Goal: Use online tool/utility: Utilize a website feature to perform a specific function

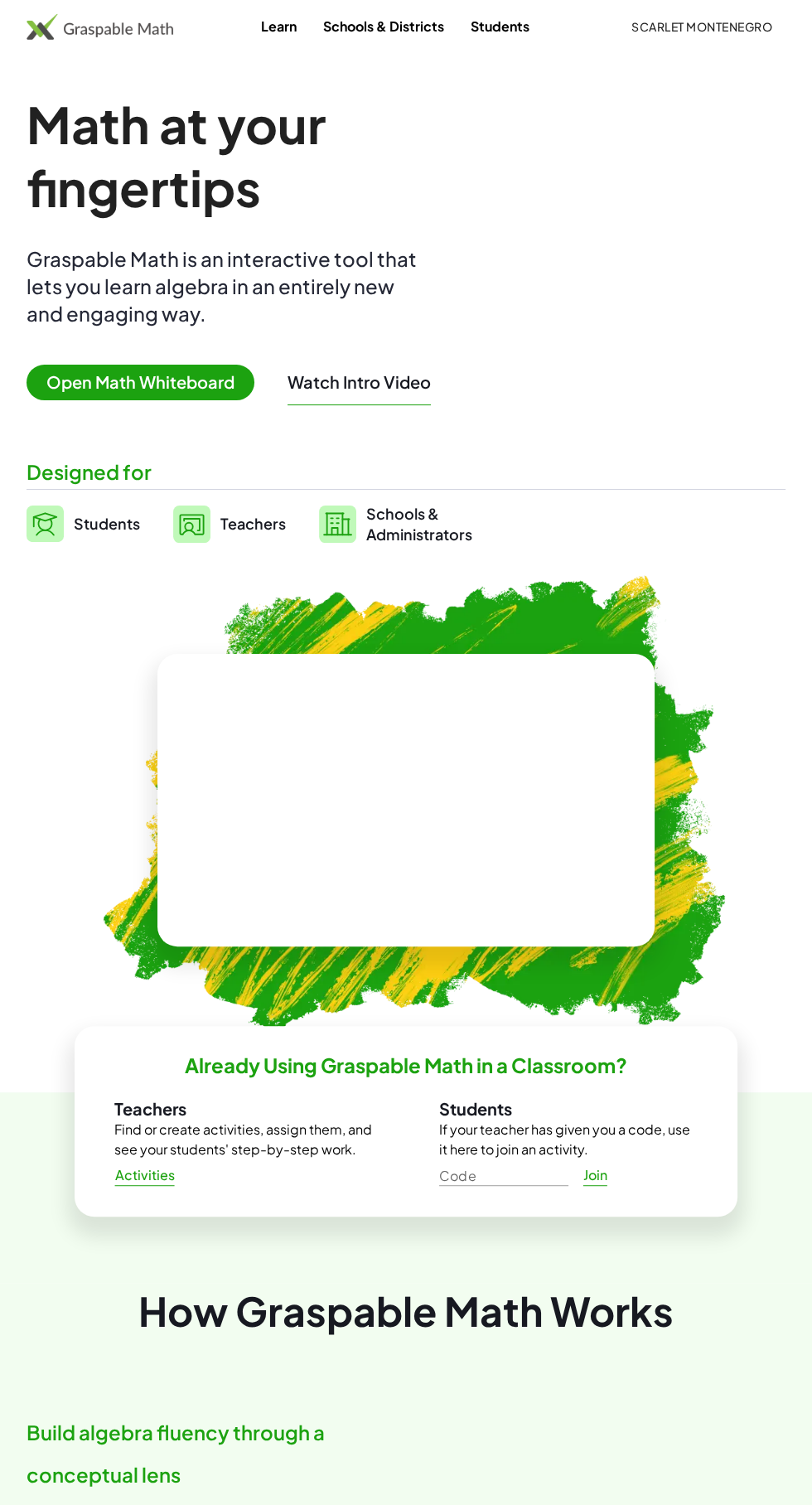
click at [166, 381] on span "Open Math Whiteboard" at bounding box center [140, 383] width 228 height 36
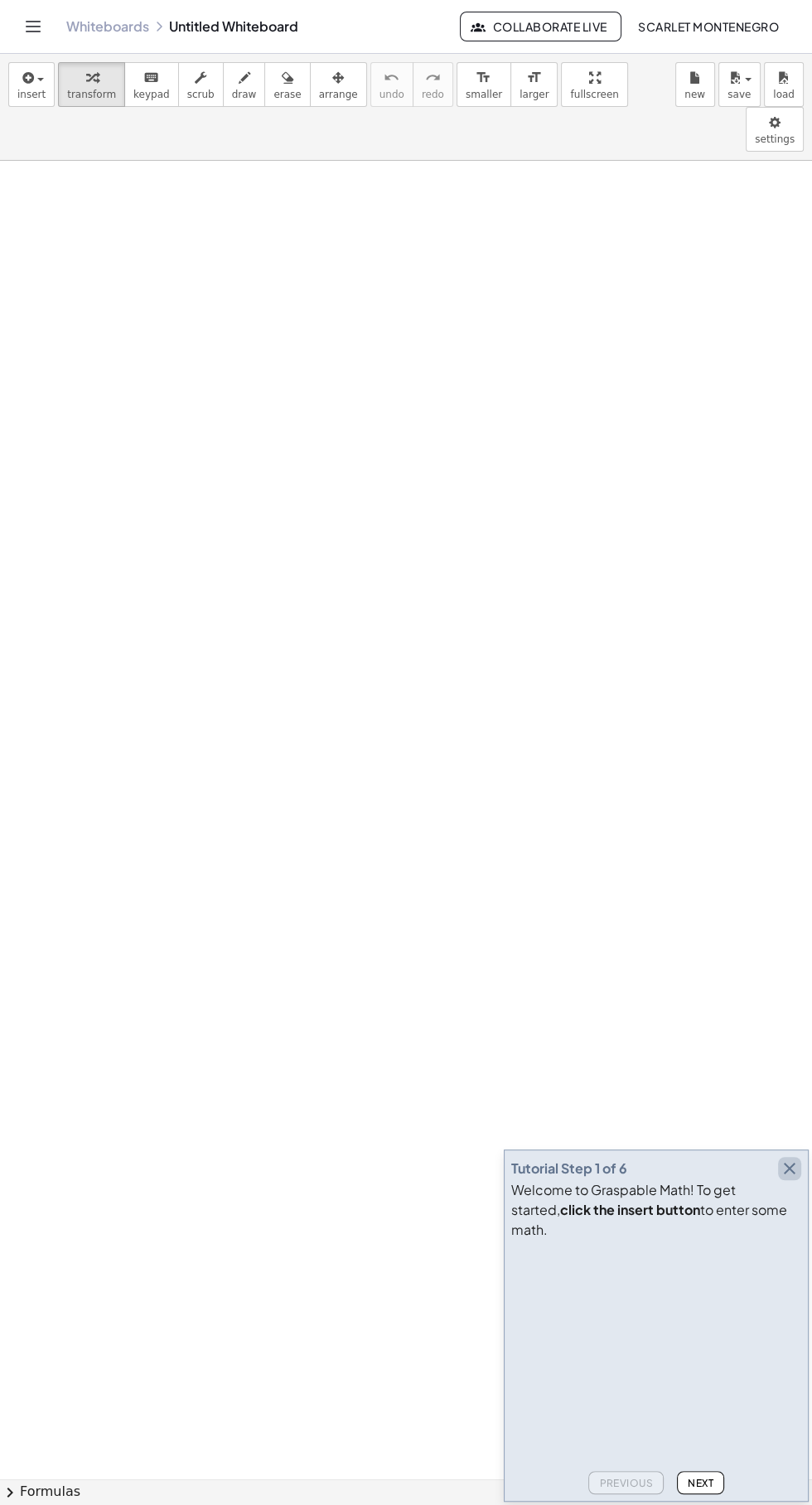
click at [789, 1179] on icon "button" at bounding box center [790, 1169] width 20 height 20
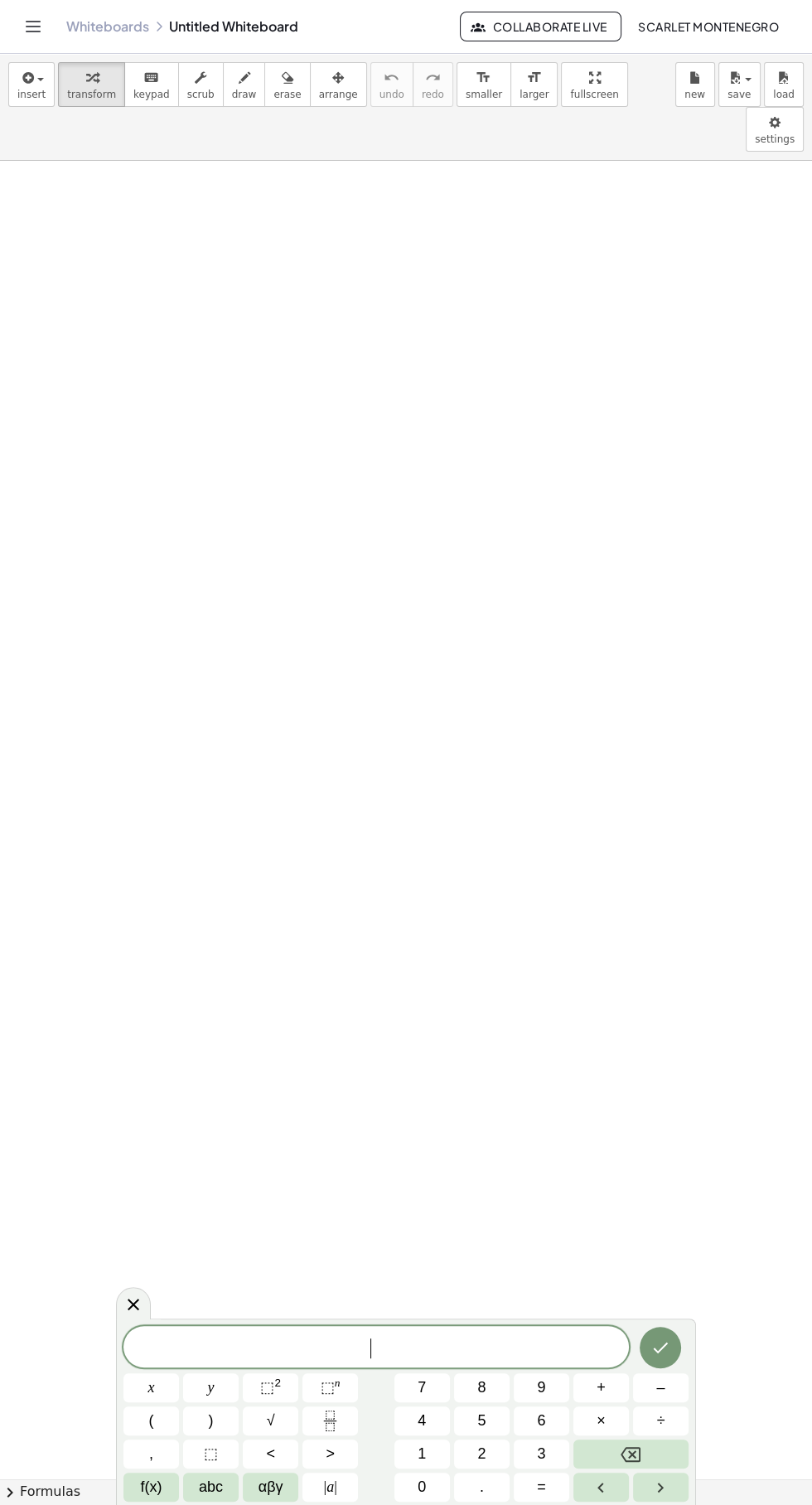
click at [210, 1486] on span "abc" at bounding box center [211, 1487] width 24 height 22
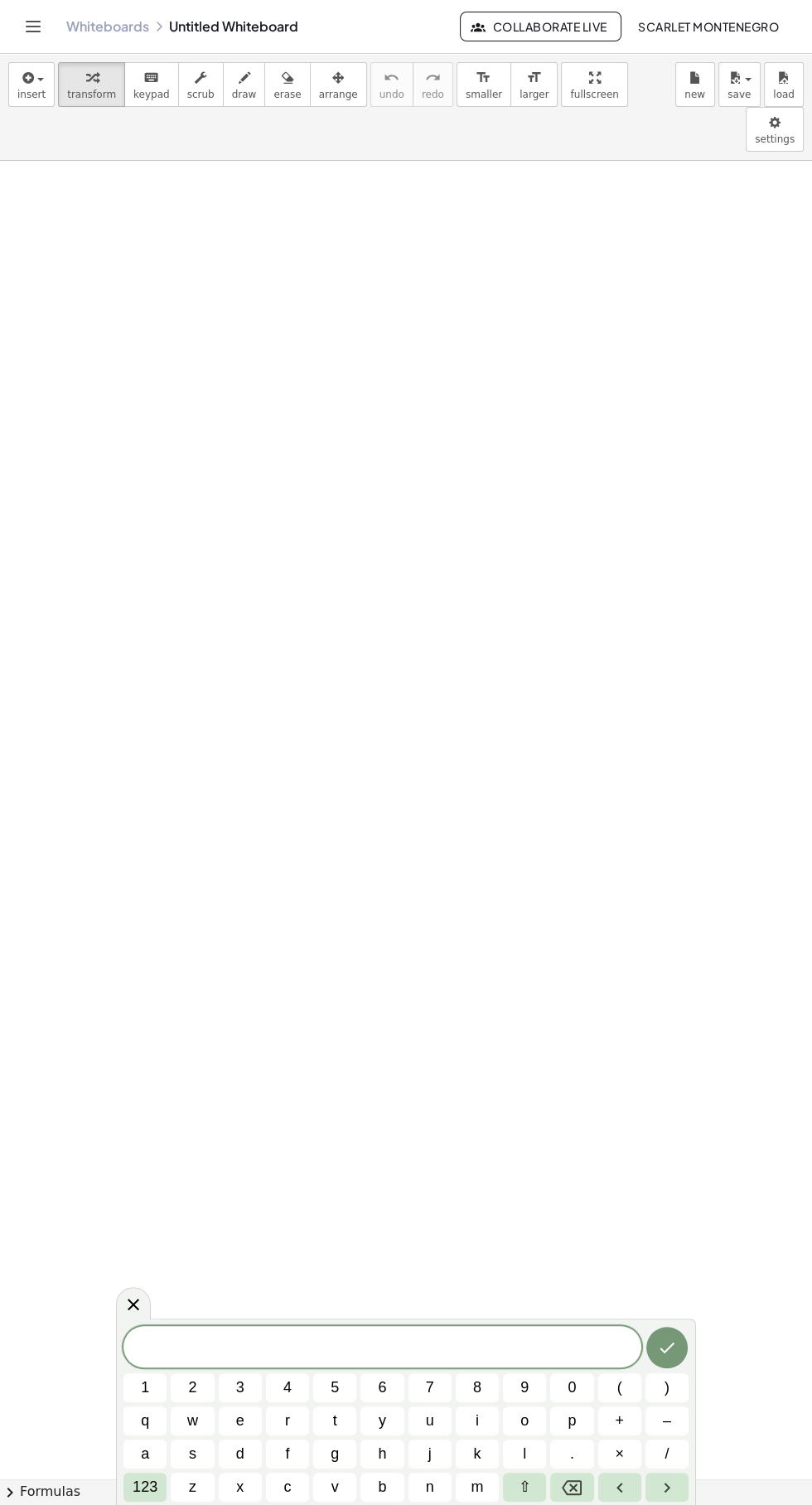
click at [140, 1499] on button "123" at bounding box center [144, 1487] width 43 height 29
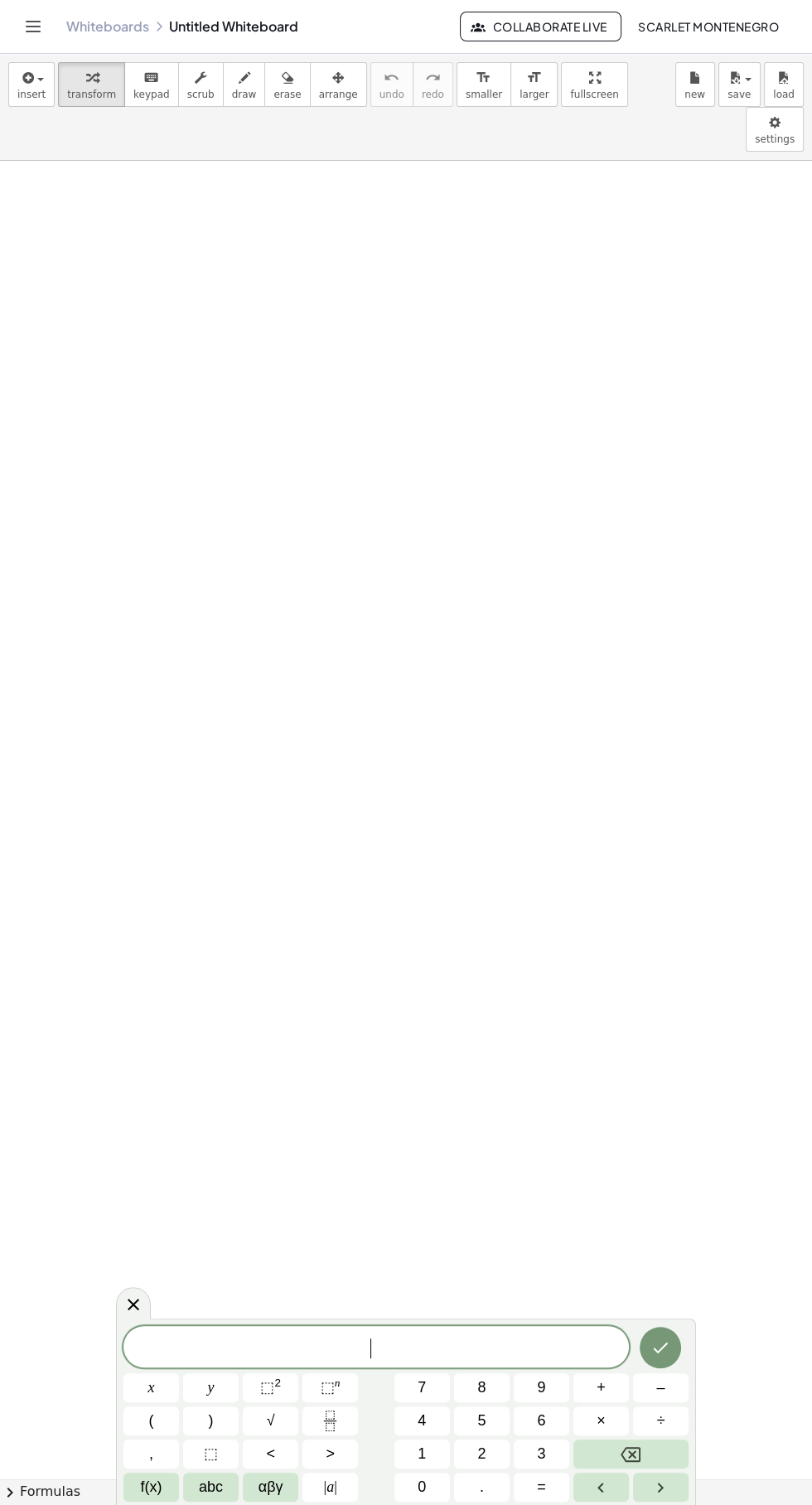
click at [135, 1495] on button "f(x)" at bounding box center [151, 1487] width 56 height 29
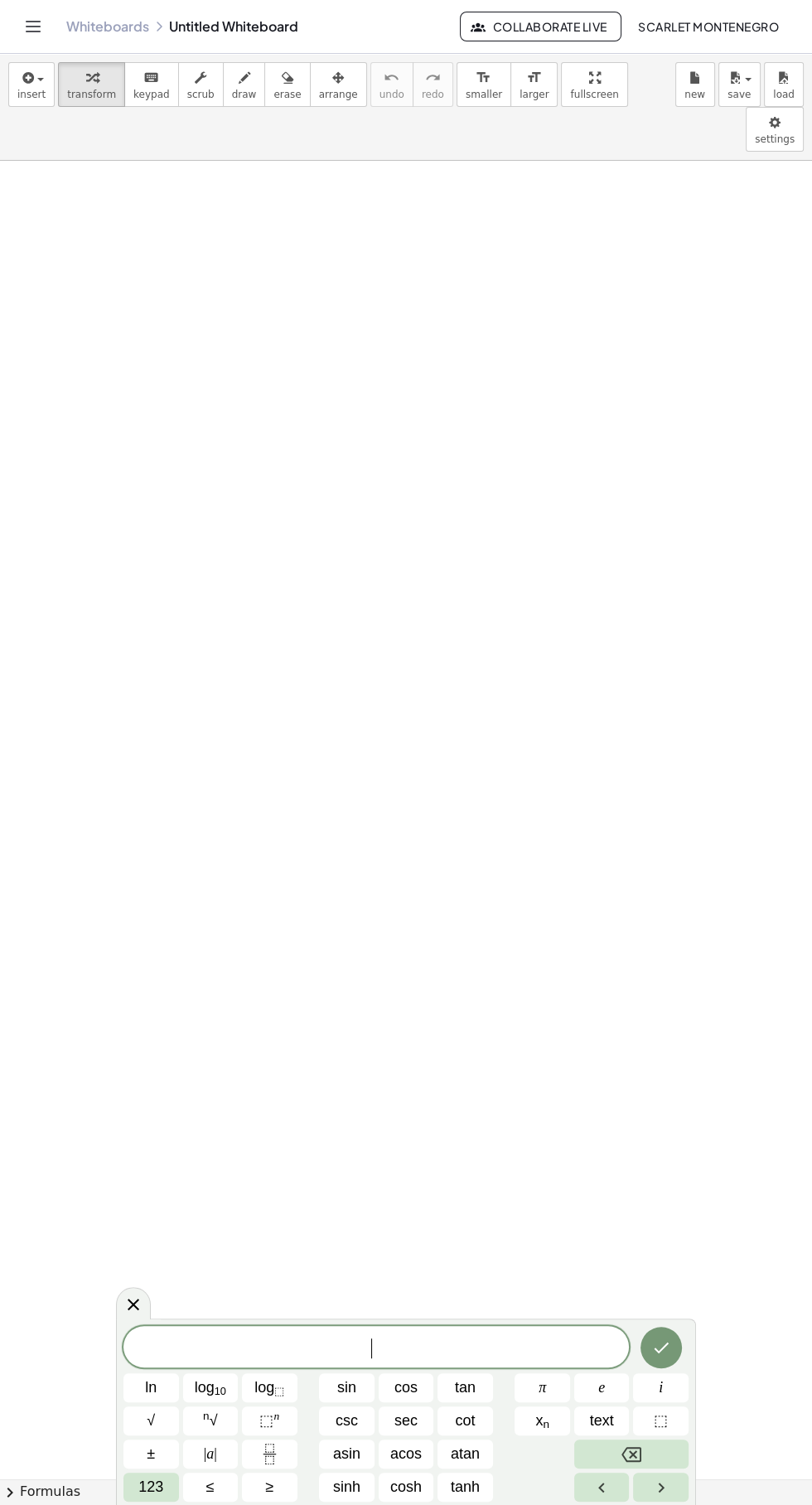
click at [367, 1382] on button "sin" at bounding box center [347, 1387] width 56 height 29
click at [150, 1487] on span "123" at bounding box center [150, 1487] width 25 height 22
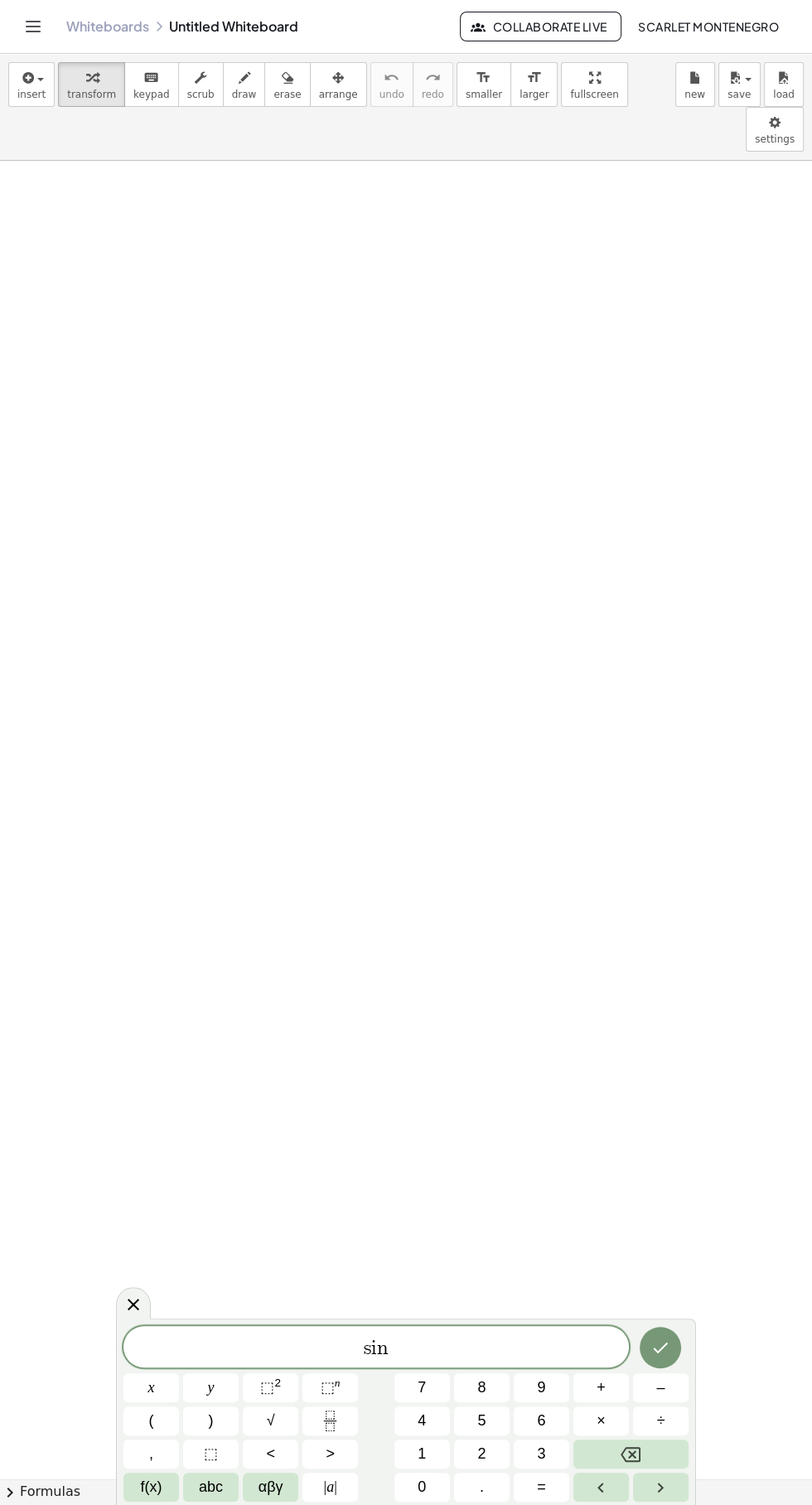
click at [209, 1481] on span "abc" at bounding box center [211, 1487] width 24 height 22
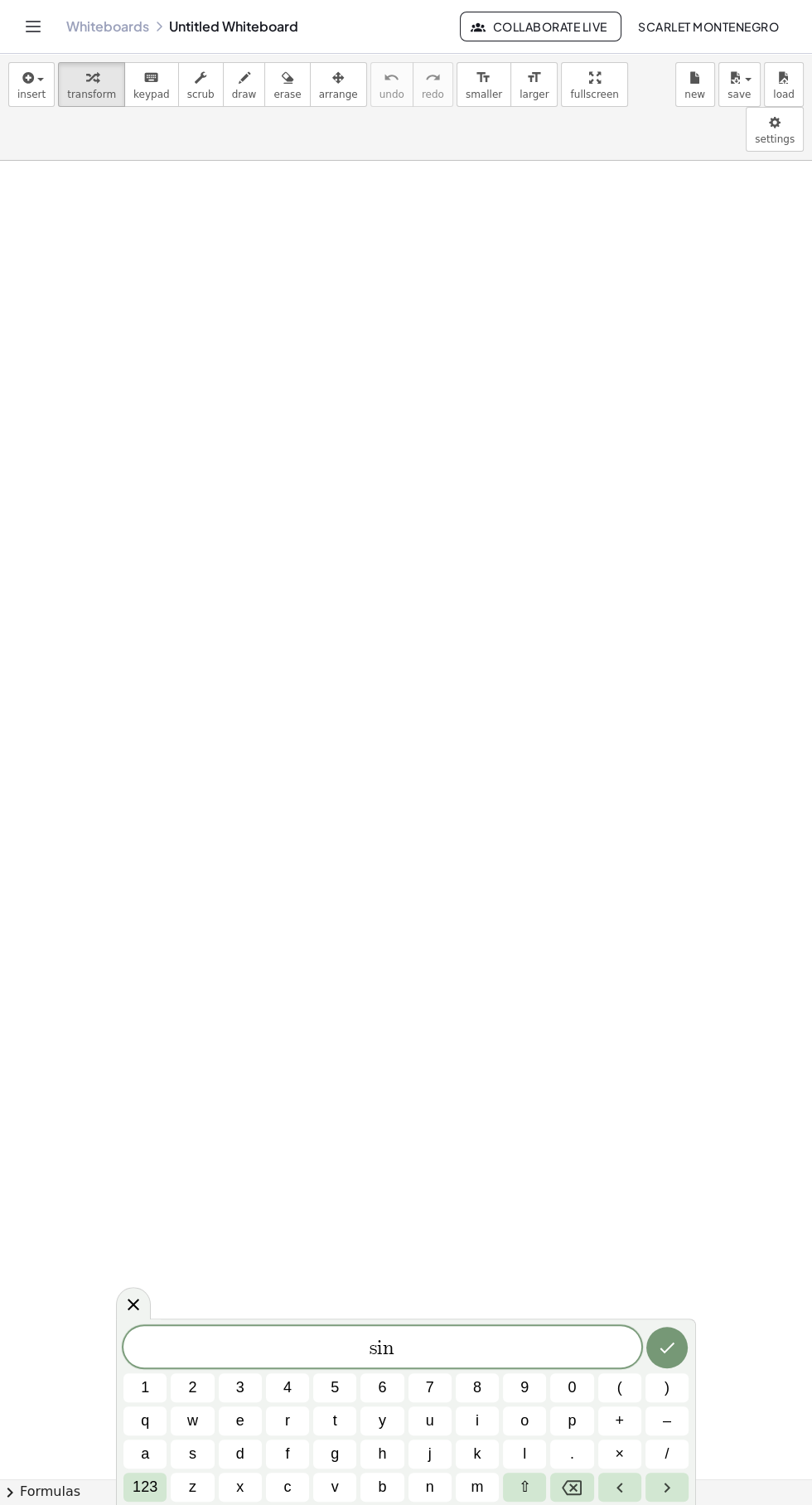
click at [137, 1474] on button "123" at bounding box center [144, 1487] width 43 height 29
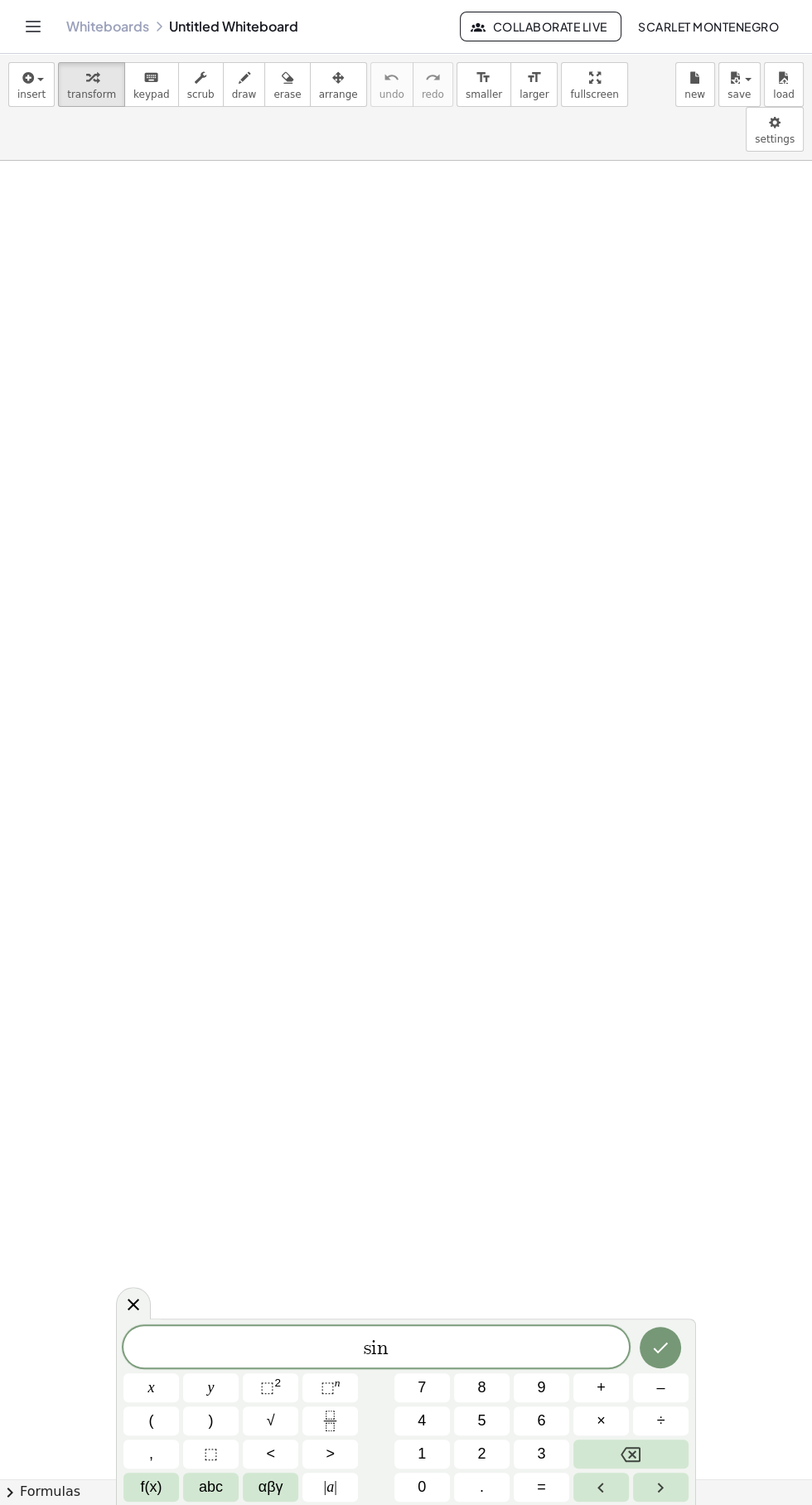
click at [145, 1419] on button "(" at bounding box center [151, 1420] width 56 height 29
click at [227, 1480] on button "abc" at bounding box center [211, 1487] width 56 height 29
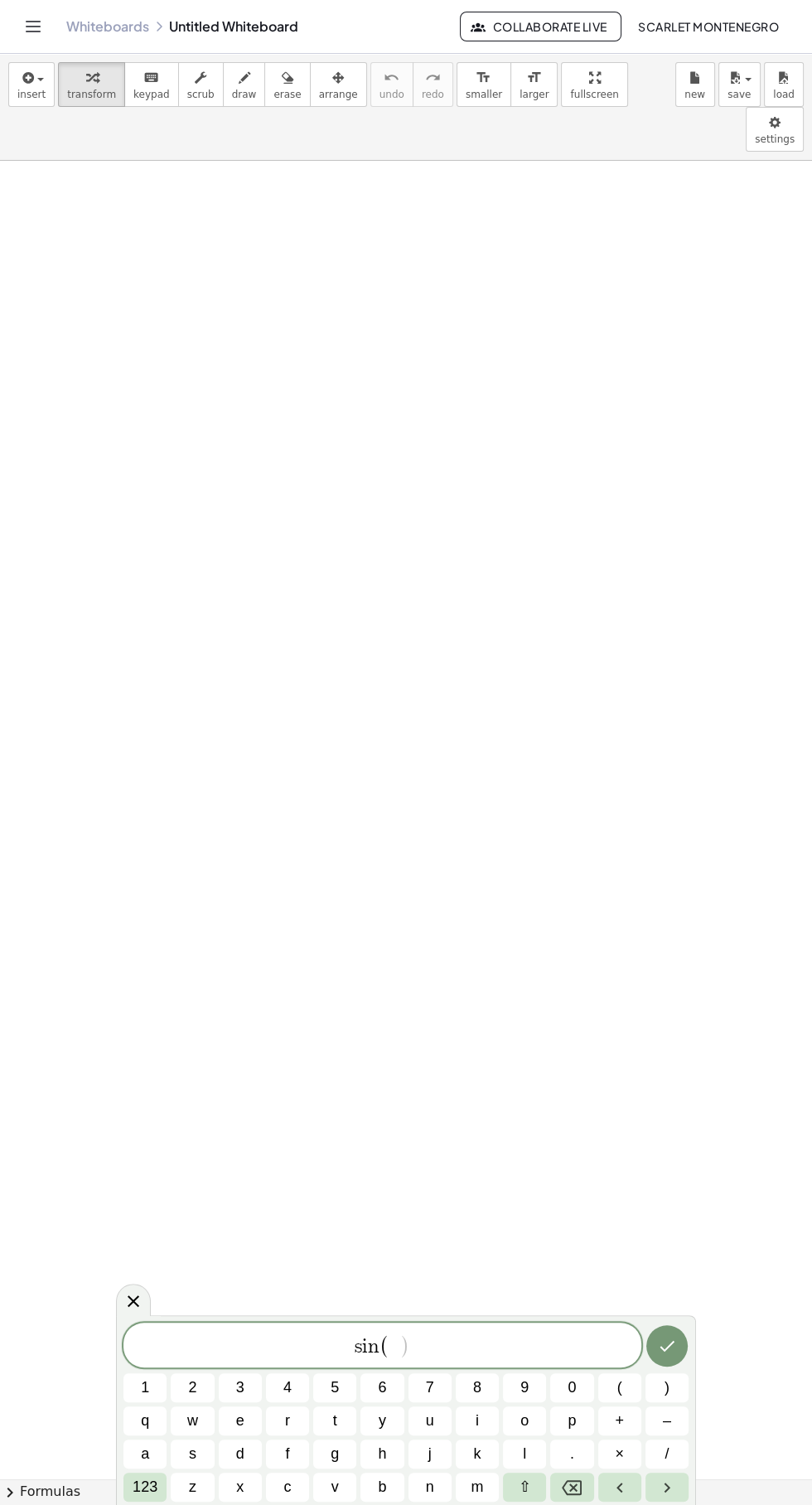
click at [136, 1444] on button "a" at bounding box center [144, 1454] width 43 height 29
click at [126, 1481] on button "123" at bounding box center [144, 1487] width 43 height 29
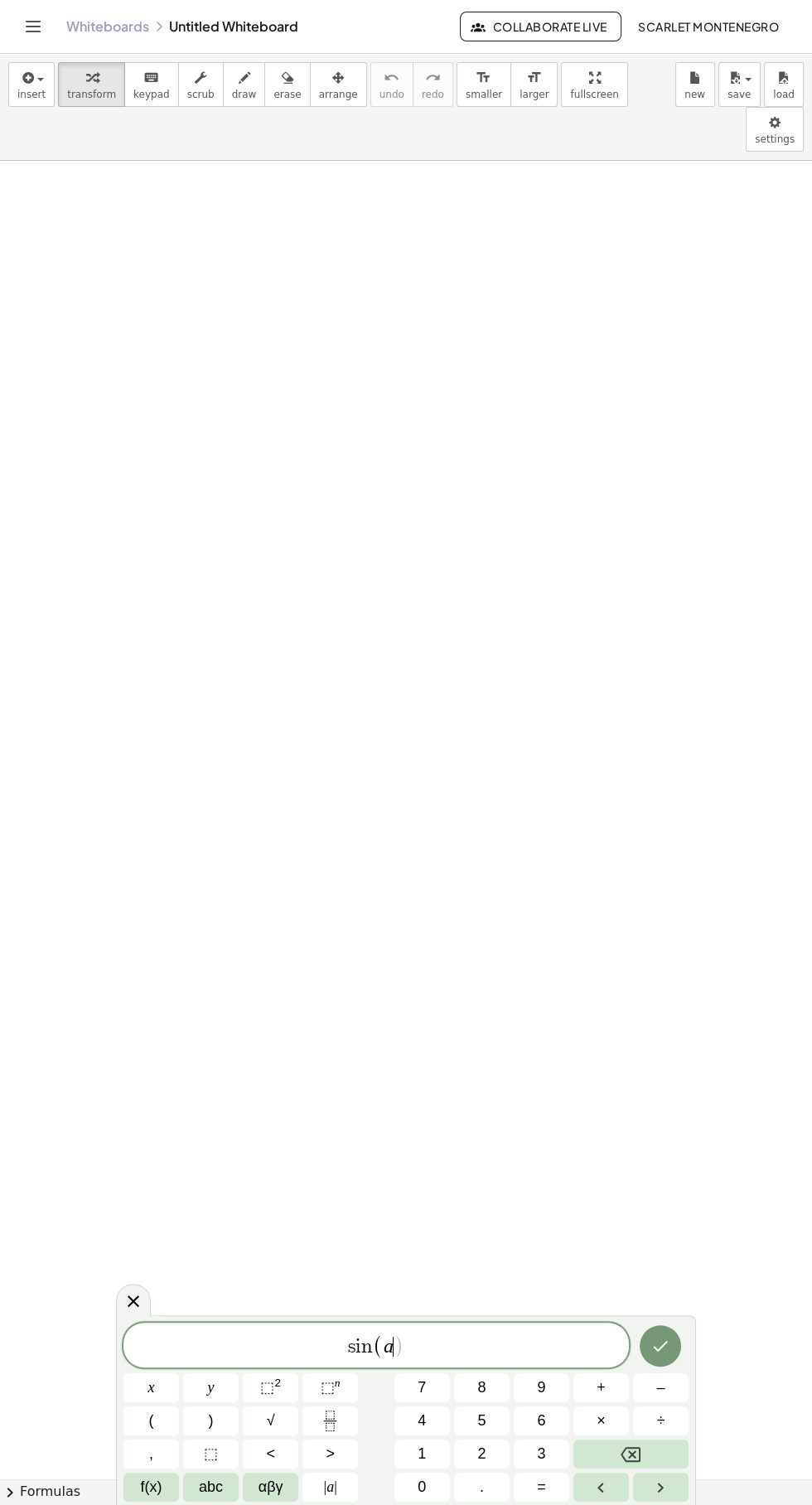
click at [216, 1423] on button ")" at bounding box center [211, 1420] width 56 height 29
click at [601, 1421] on span "×" at bounding box center [601, 1421] width 9 height 22
click at [141, 1481] on span "f(x)" at bounding box center [151, 1487] width 22 height 22
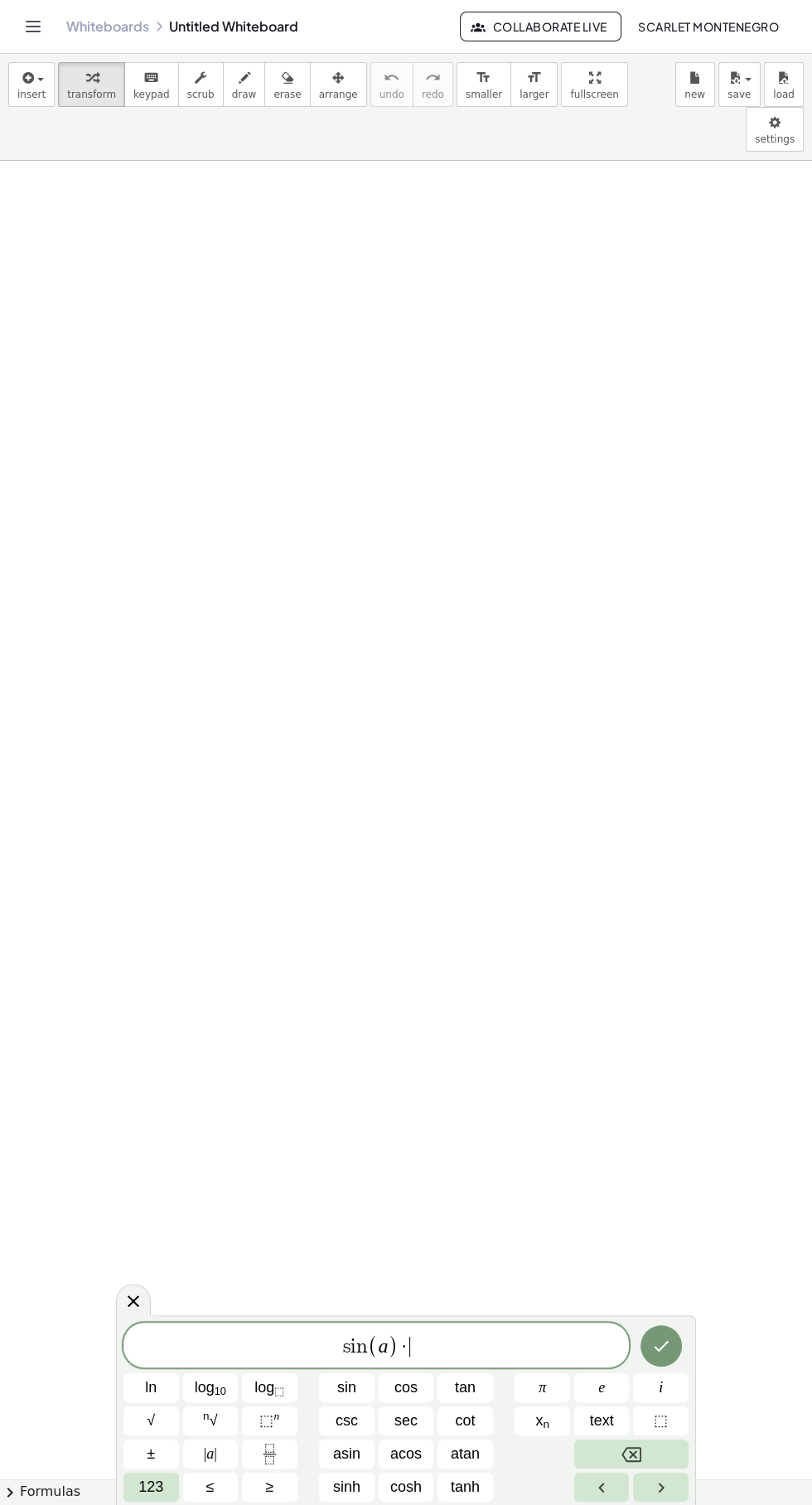
click at [409, 1415] on span "sec" at bounding box center [406, 1421] width 23 height 22
click at [133, 1480] on button "123" at bounding box center [151, 1487] width 56 height 29
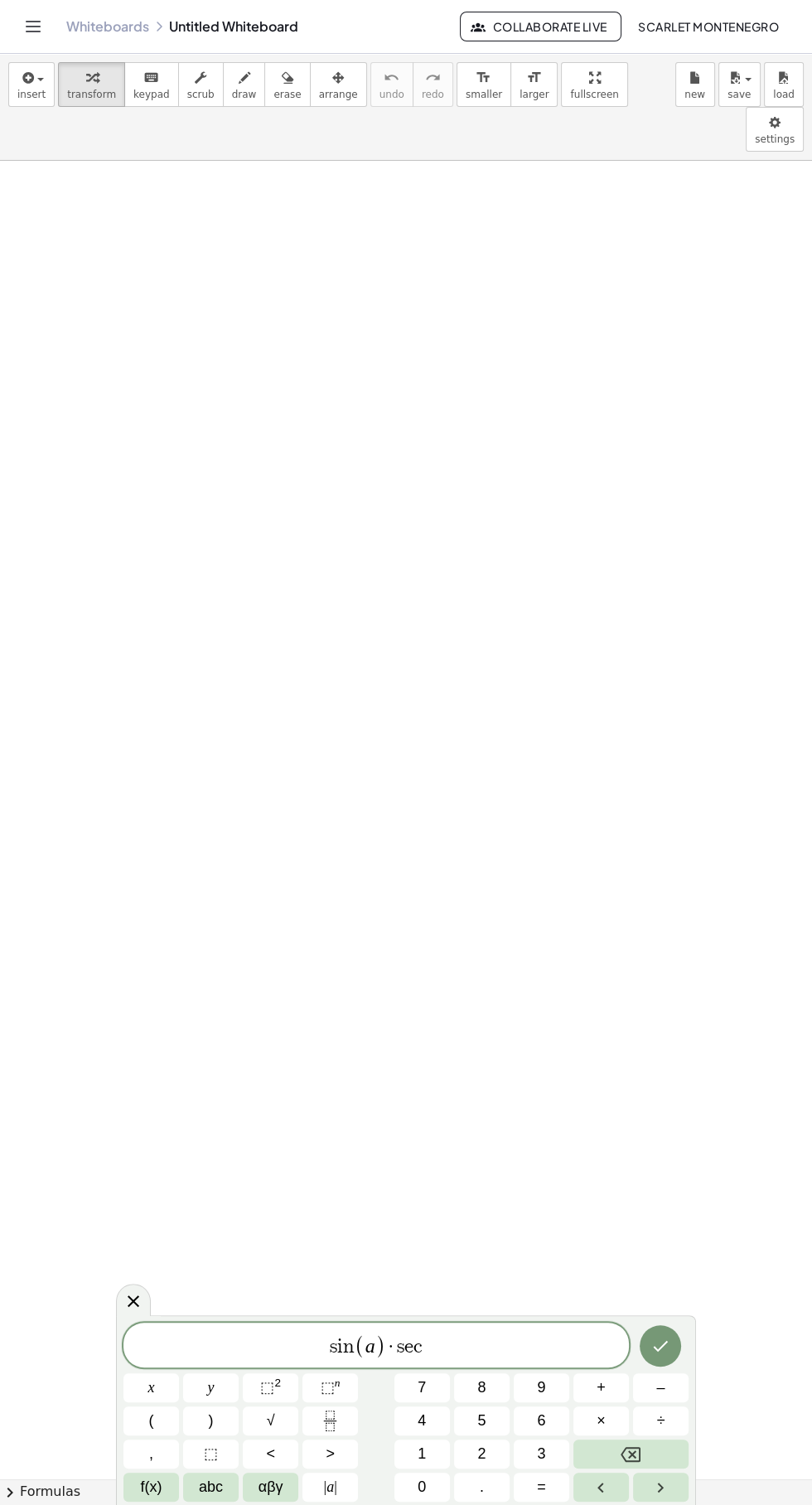
click at [136, 1409] on button "(" at bounding box center [151, 1420] width 56 height 29
click at [208, 1486] on span "abc" at bounding box center [211, 1487] width 24 height 22
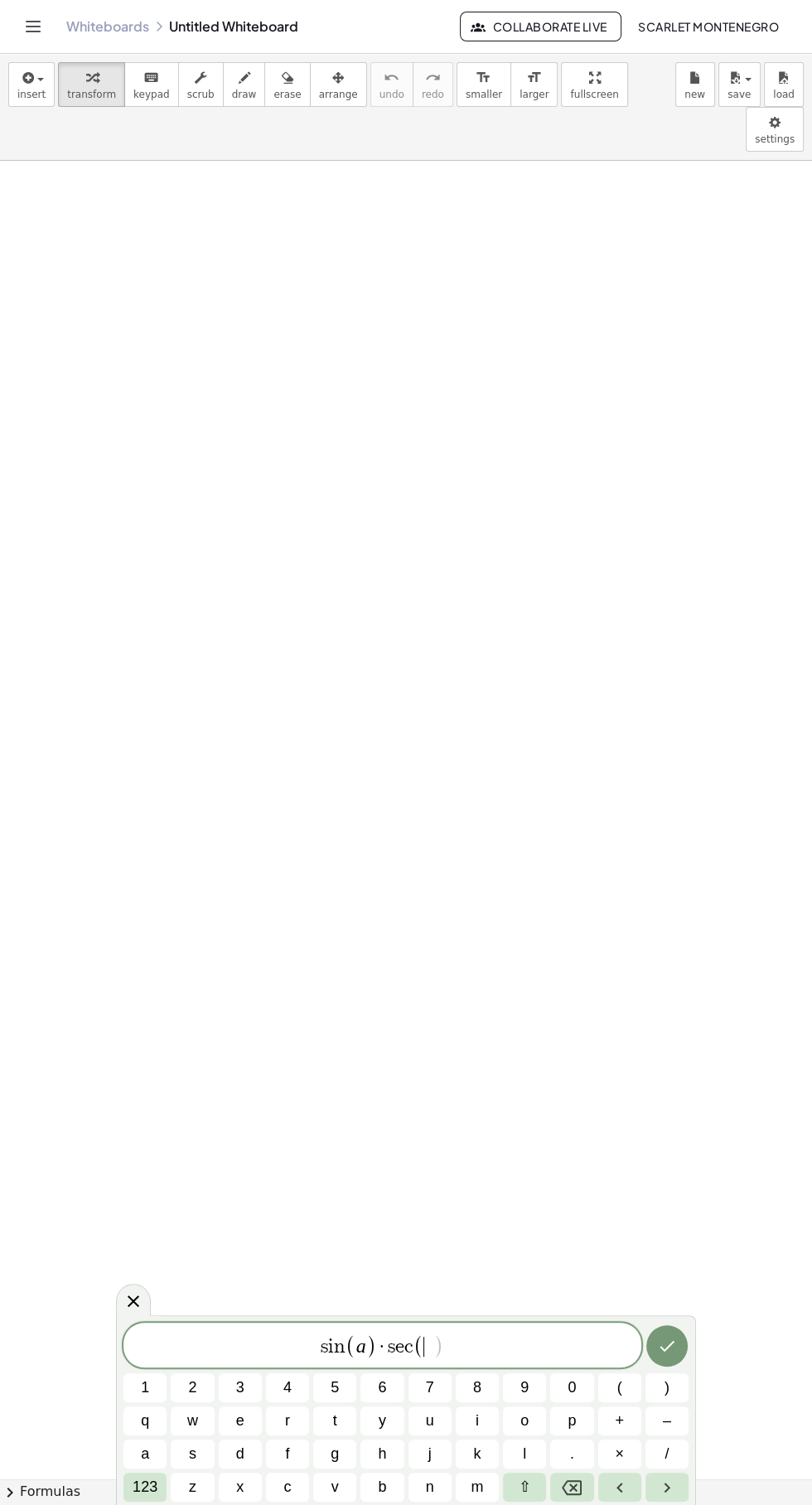
click at [133, 1436] on div "s i n ( a ) · s e c ( ​ ) 1 2 3 4 5 6 7 8 9 0 ( ) q w e r t y u i o p + – a s d…" at bounding box center [406, 1412] width 565 height 179
click at [144, 1454] on span "a" at bounding box center [144, 1454] width 8 height 22
click at [475, 1348] on span "s i n ( a ) · s e c ( a ​ )" at bounding box center [383, 1346] width 518 height 27
click at [135, 1481] on span "123" at bounding box center [144, 1487] width 25 height 22
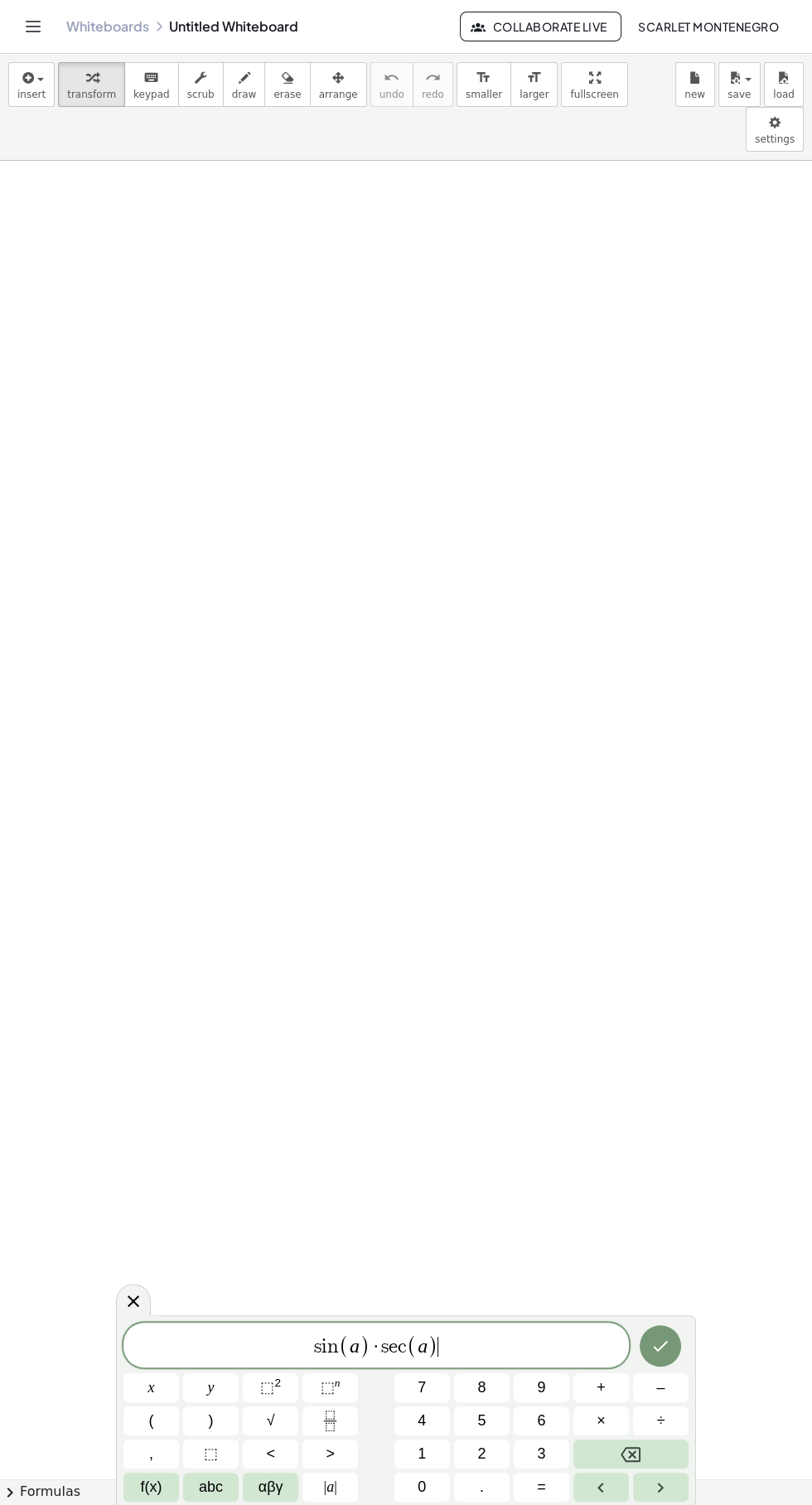
click at [546, 1483] on button "=" at bounding box center [542, 1487] width 56 height 29
click at [133, 1481] on button "f(x)" at bounding box center [151, 1487] width 56 height 29
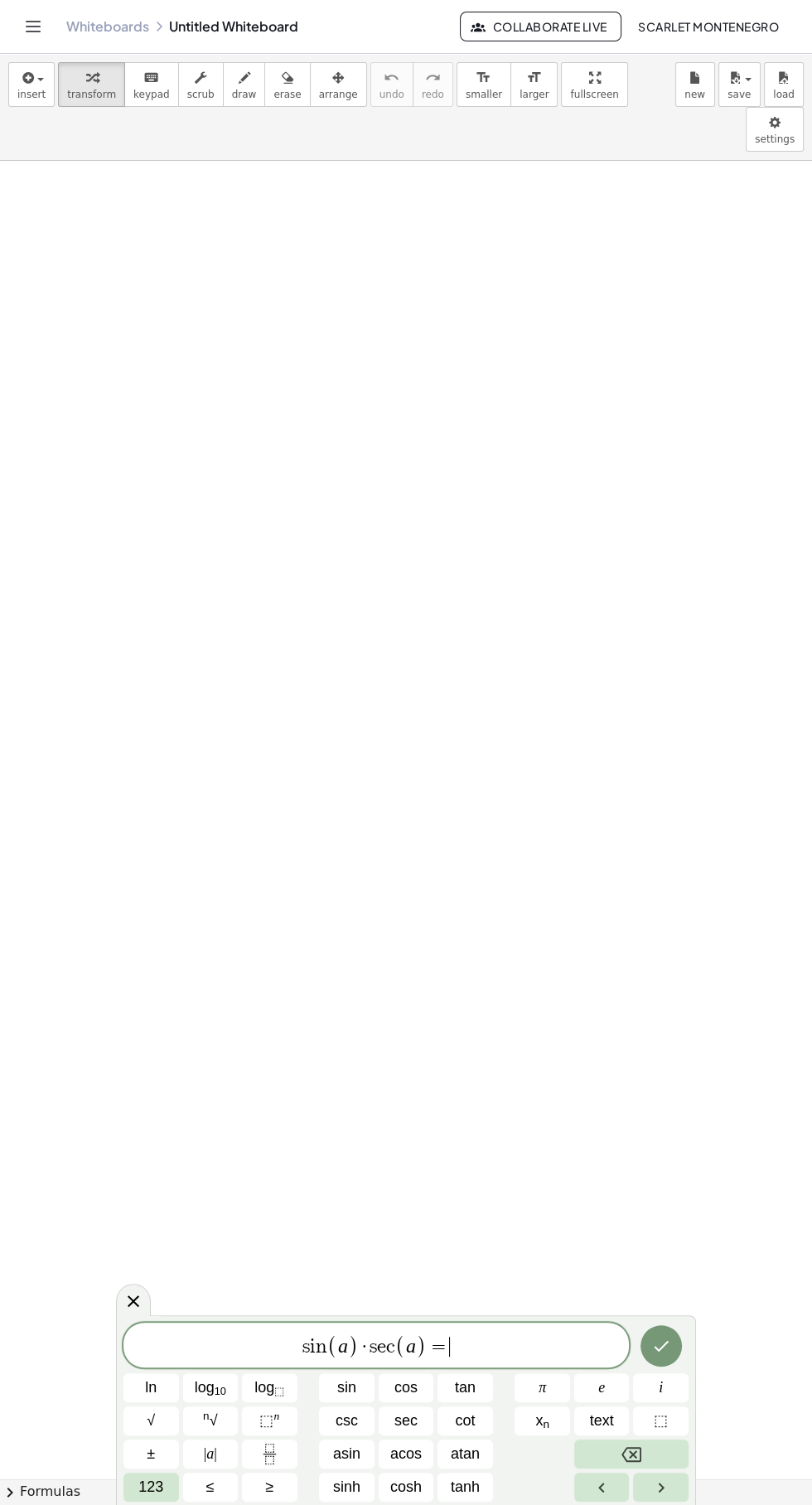
click at [470, 1386] on span "tan" at bounding box center [465, 1388] width 21 height 22
click at [136, 1486] on button "123" at bounding box center [151, 1487] width 56 height 29
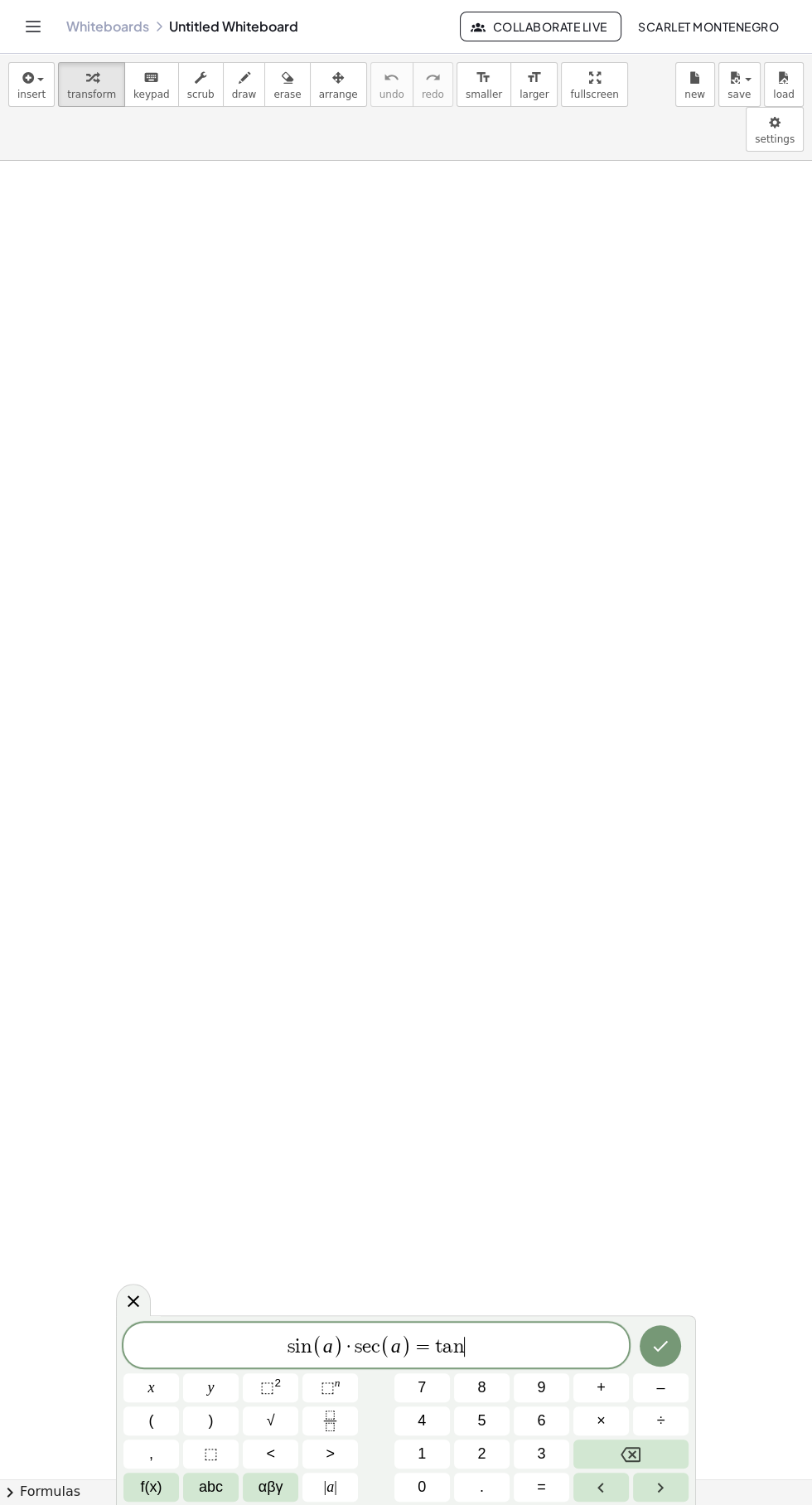
click at [145, 1417] on button "(" at bounding box center [151, 1420] width 56 height 29
click at [131, 1489] on button "f(x)" at bounding box center [151, 1487] width 56 height 29
click at [475, 1348] on span ")" at bounding box center [475, 1347] width 11 height 24
click at [229, 1481] on button "abc" at bounding box center [211, 1487] width 56 height 29
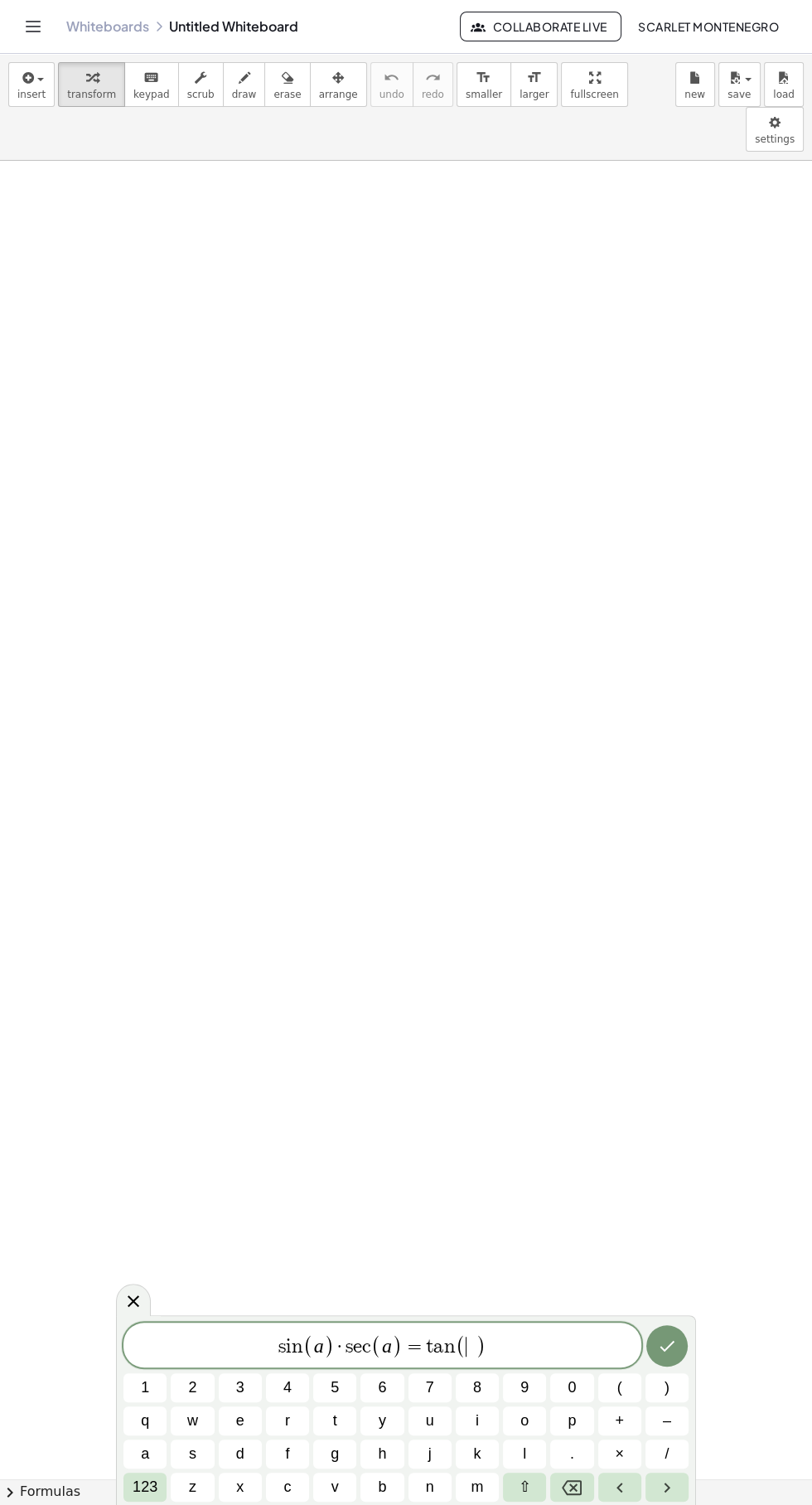
click at [144, 1454] on span "a" at bounding box center [144, 1454] width 8 height 22
click at [532, 1338] on span "s i n ( a ) · s e c ( a ) = t a n ( a ​ )" at bounding box center [383, 1346] width 518 height 27
click at [695, 1344] on div "s i n ( a ) · s e c ( a ) = t a n ( a ) ​ 1 2 3 4 5 6 7 8 9 0 ( ) q w e r t y u…" at bounding box center [406, 1410] width 580 height 189
click at [668, 1347] on icon "Done" at bounding box center [668, 1347] width 20 height 20
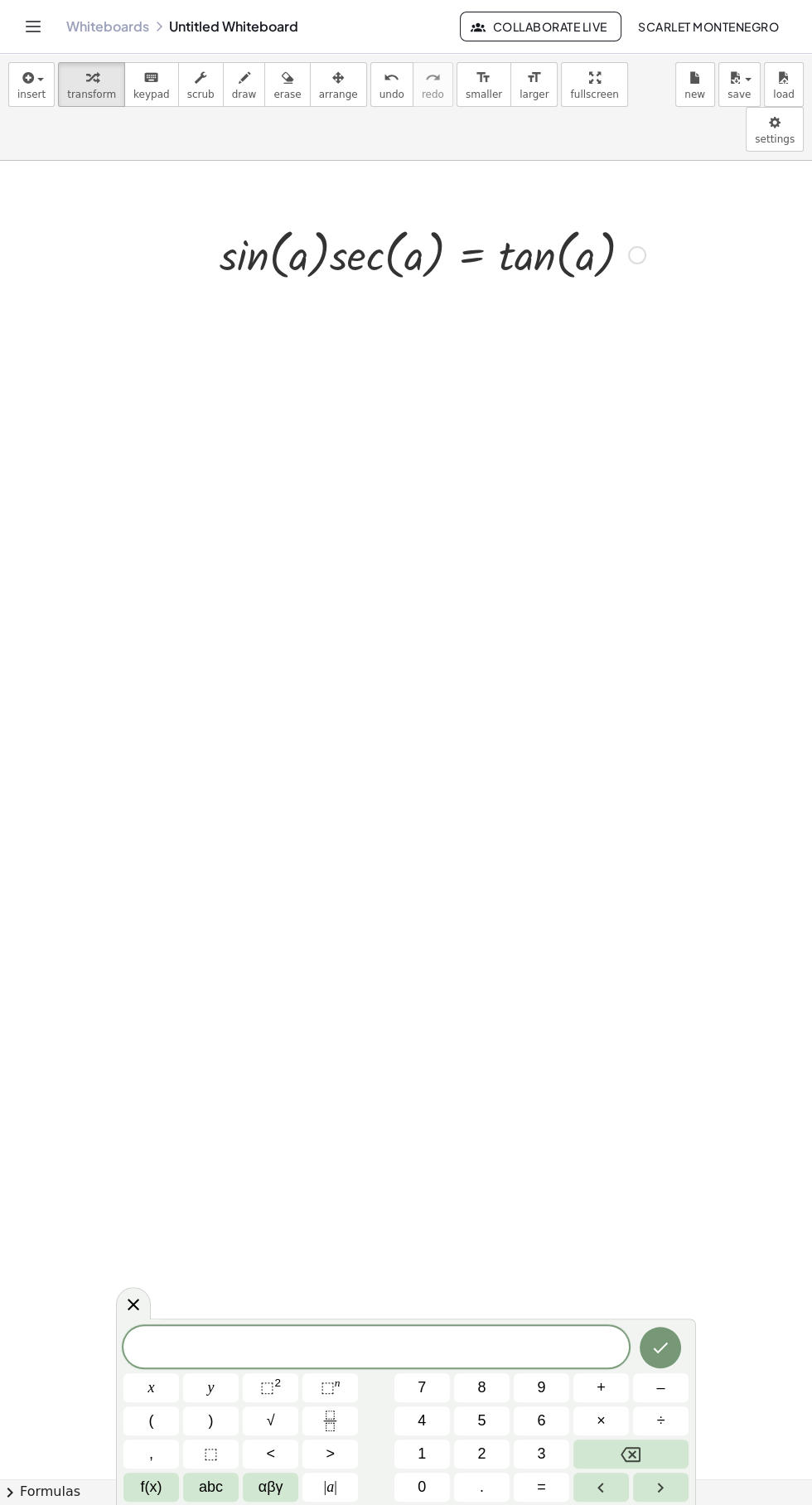
scroll to position [922, 237]
click at [20, 78] on icon "button" at bounding box center [26, 78] width 15 height 20
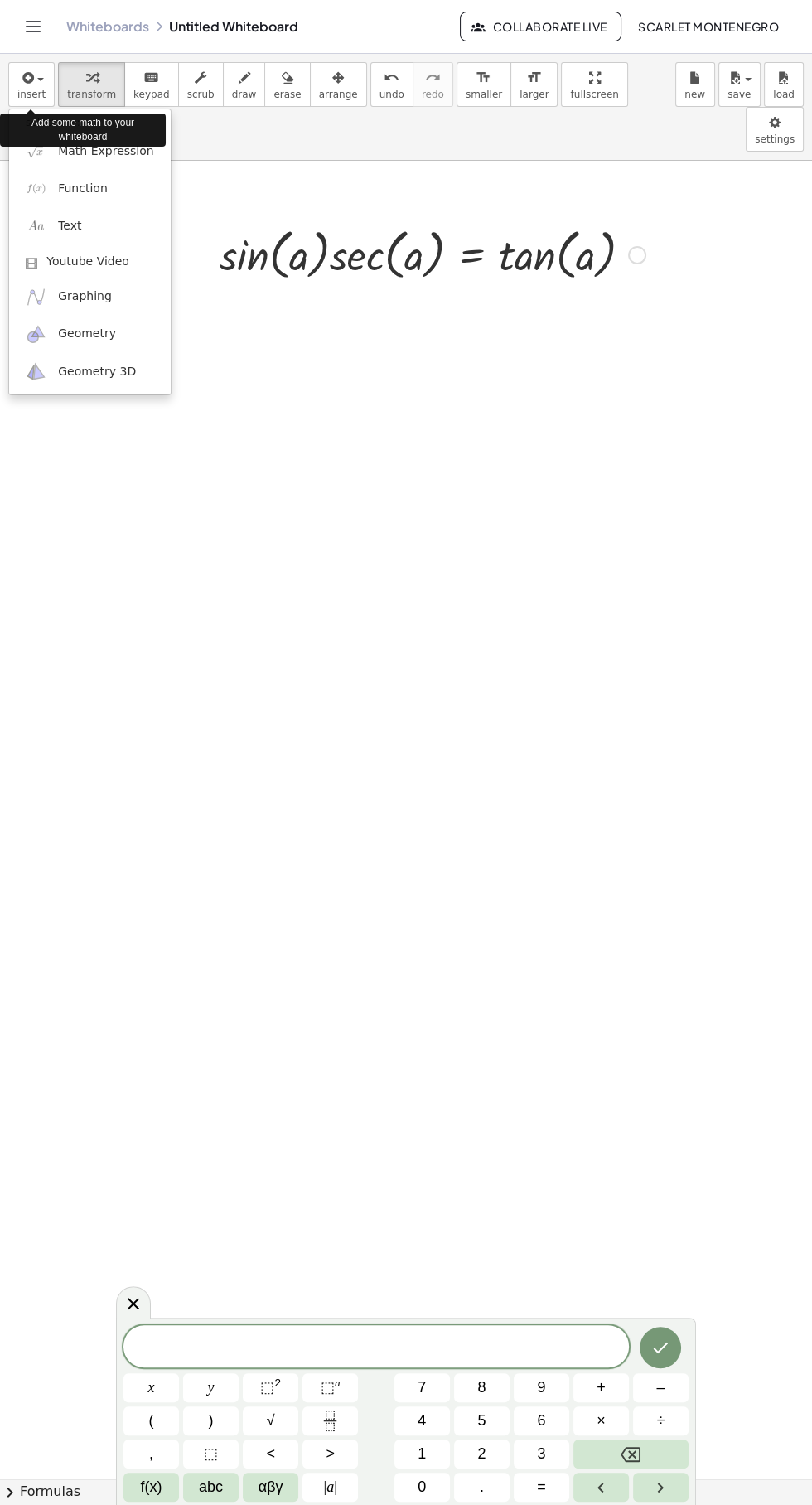
click at [455, 1110] on div at bounding box center [406, 752] width 812 height 1505
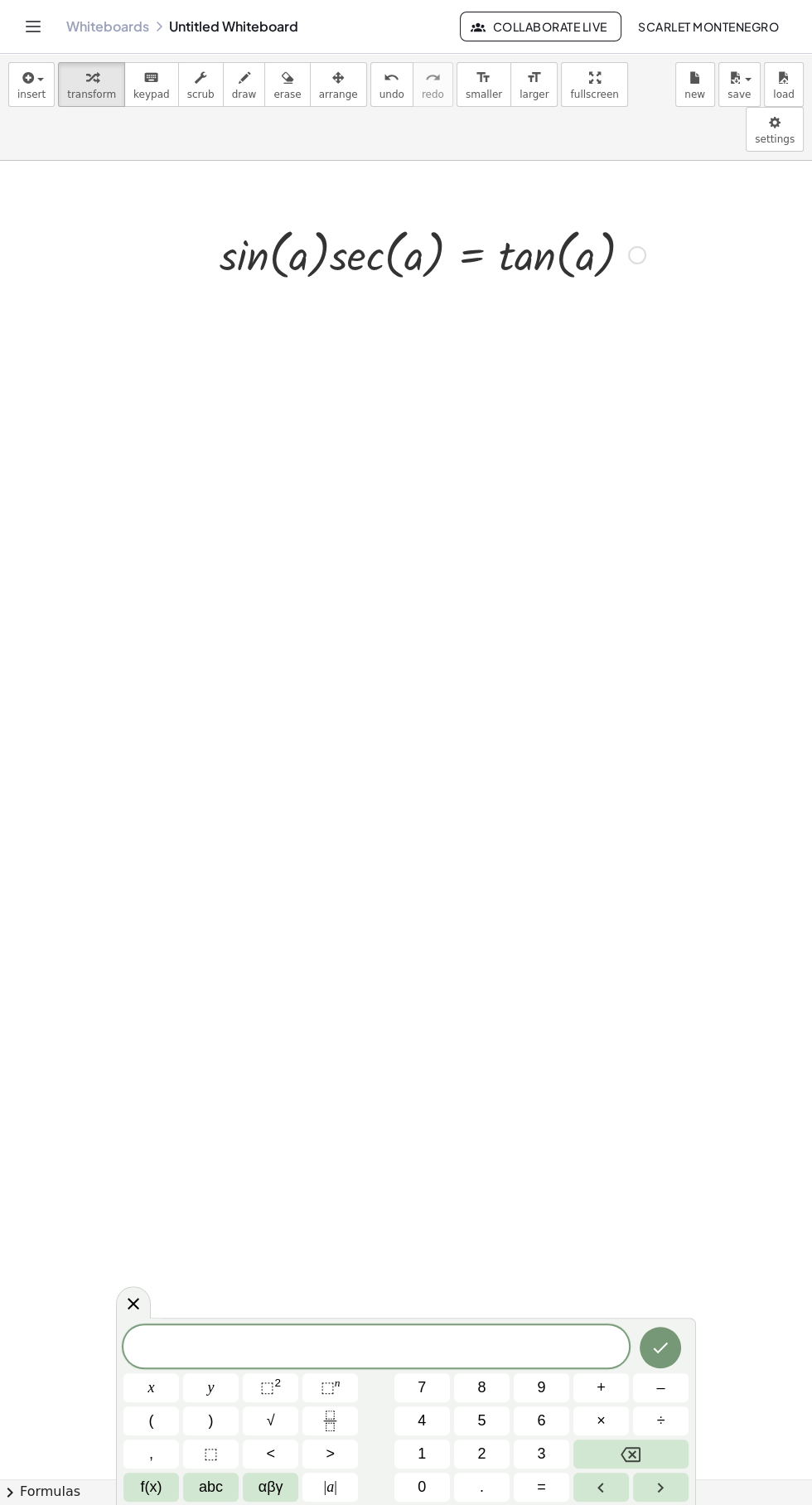
click at [154, 1390] on span "x" at bounding box center [151, 1388] width 7 height 22
click at [659, 1443] on button "Backspace" at bounding box center [632, 1454] width 116 height 29
click at [122, 1298] on div at bounding box center [133, 1304] width 35 height 32
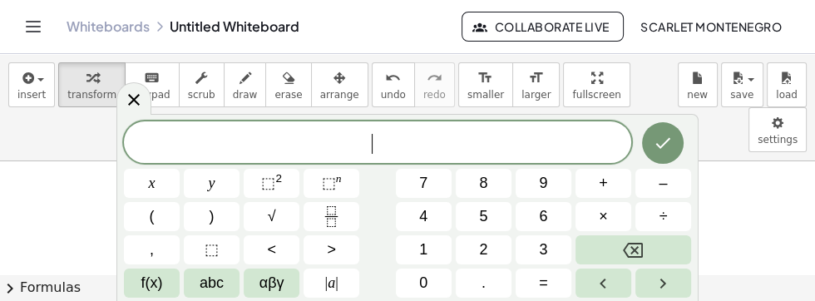
scroll to position [2481, 190]
click at [30, 76] on icon "button" at bounding box center [26, 78] width 15 height 20
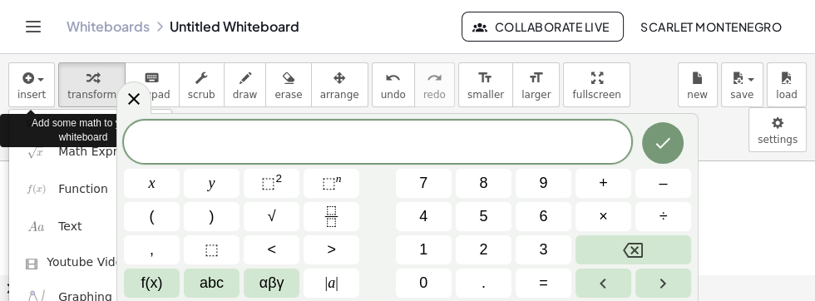
click at [760, 147] on div at bounding box center [407, 150] width 815 height 301
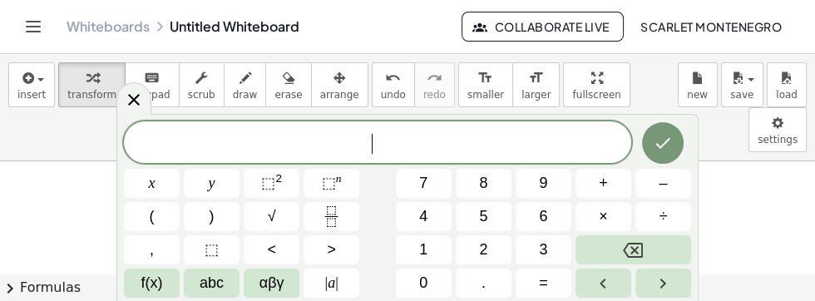
scroll to position [3097, 161]
click at [138, 102] on icon at bounding box center [134, 100] width 20 height 20
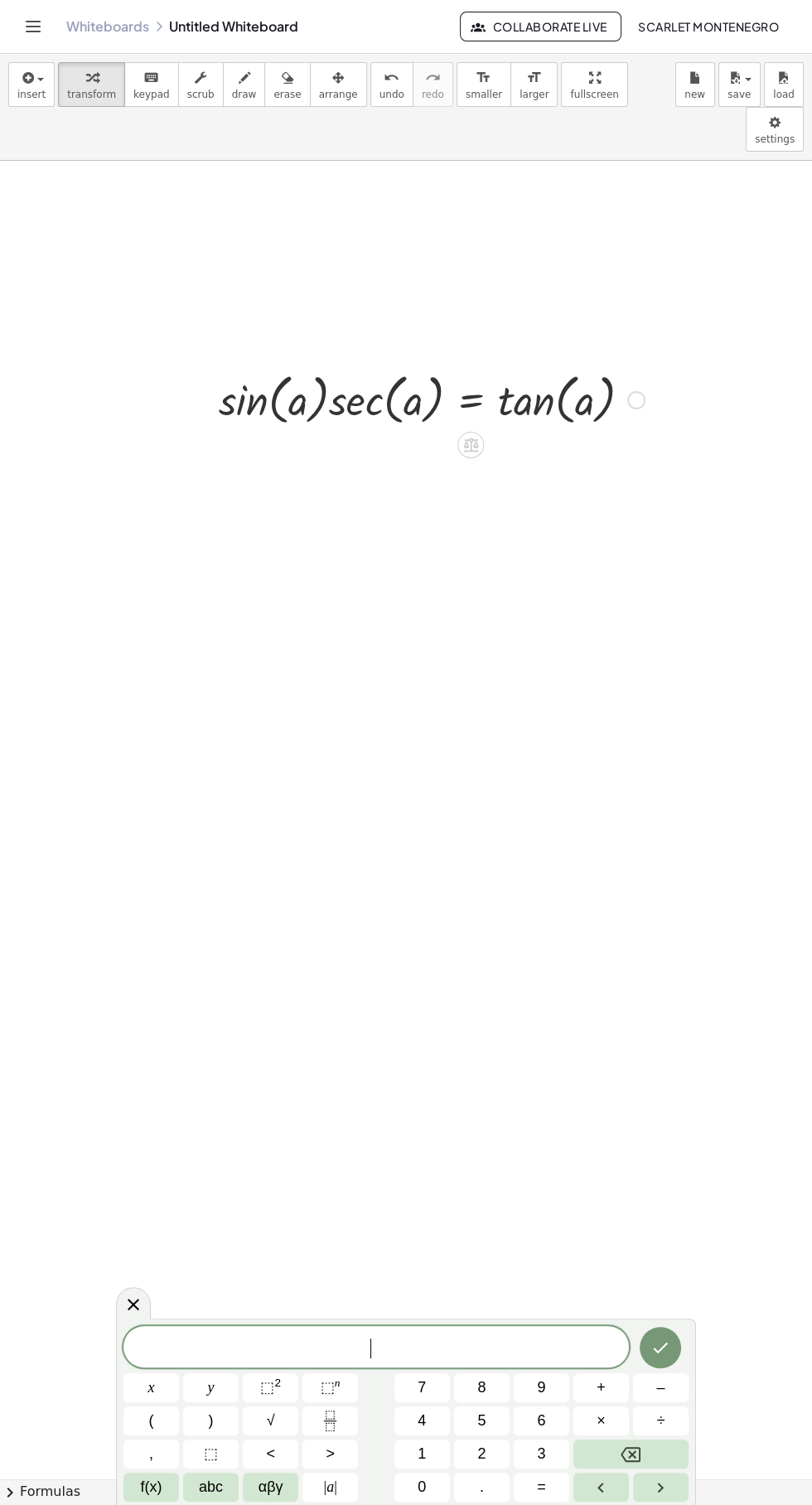
scroll to position [824, 237]
click at [27, 1499] on button "chevron_right Formulas" at bounding box center [406, 1492] width 812 height 27
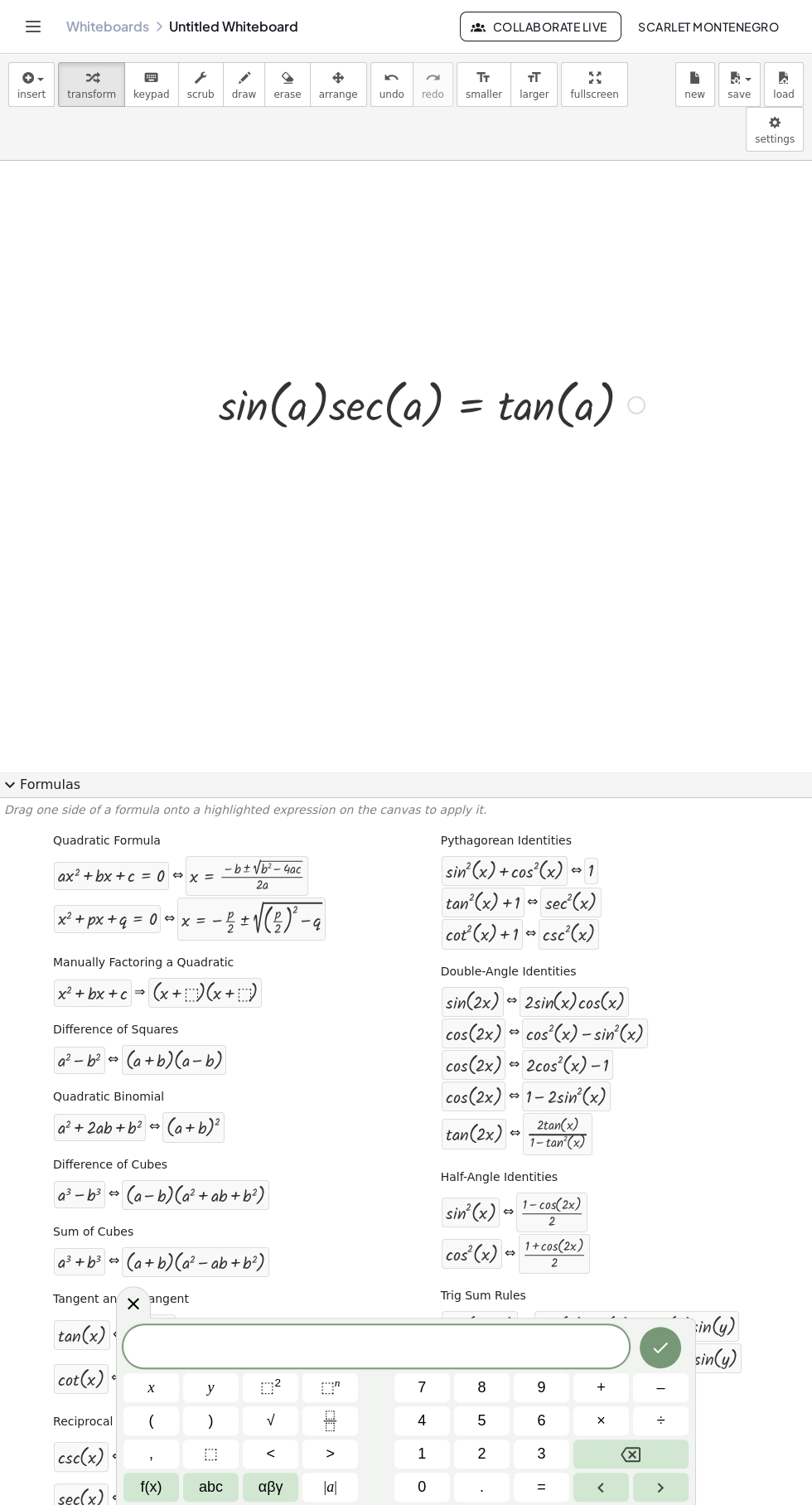
click at [133, 1305] on icon at bounding box center [134, 1305] width 12 height 12
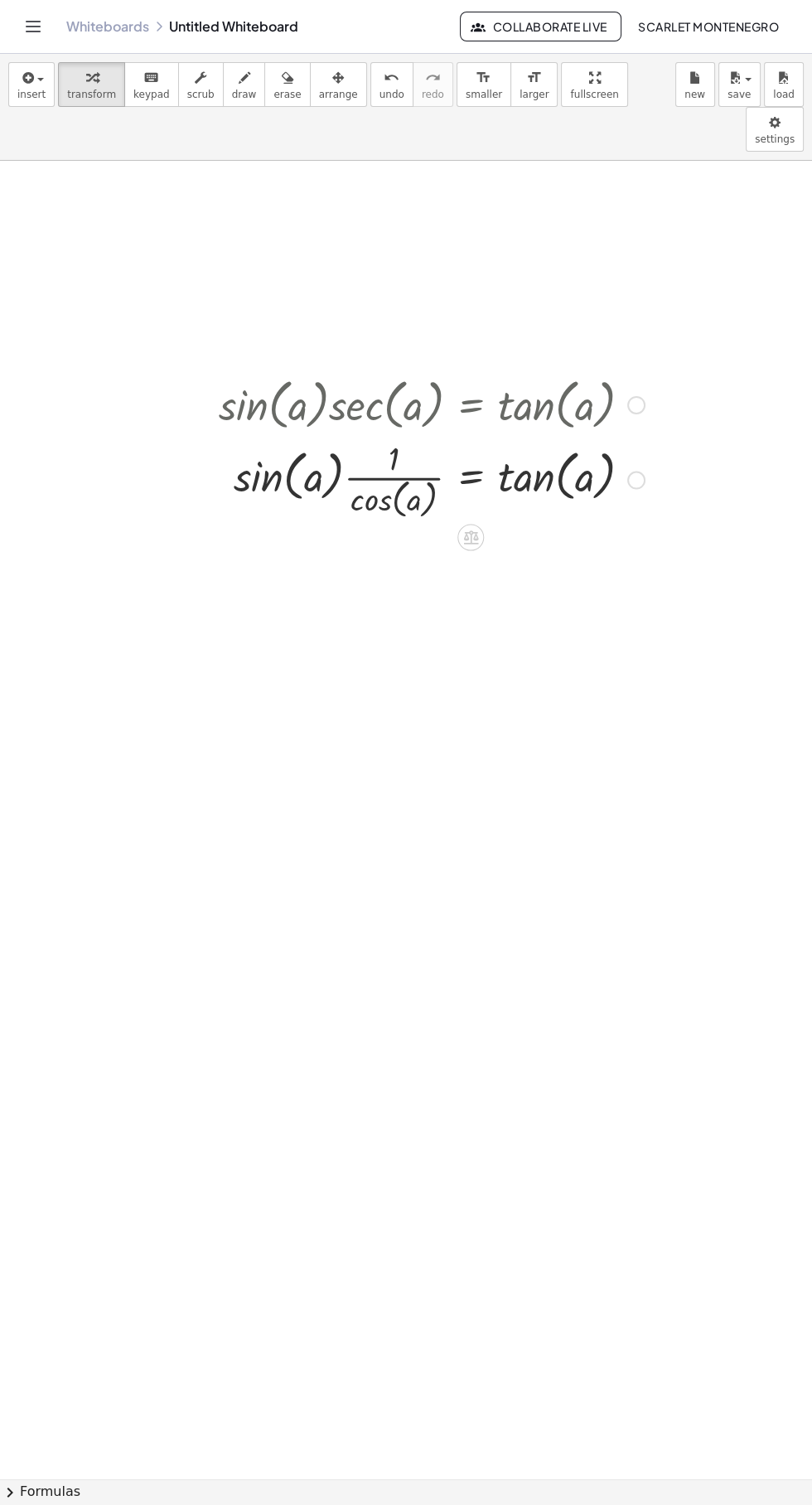
click at [20, 1485] on button "chevron_right Formulas" at bounding box center [406, 1492] width 812 height 27
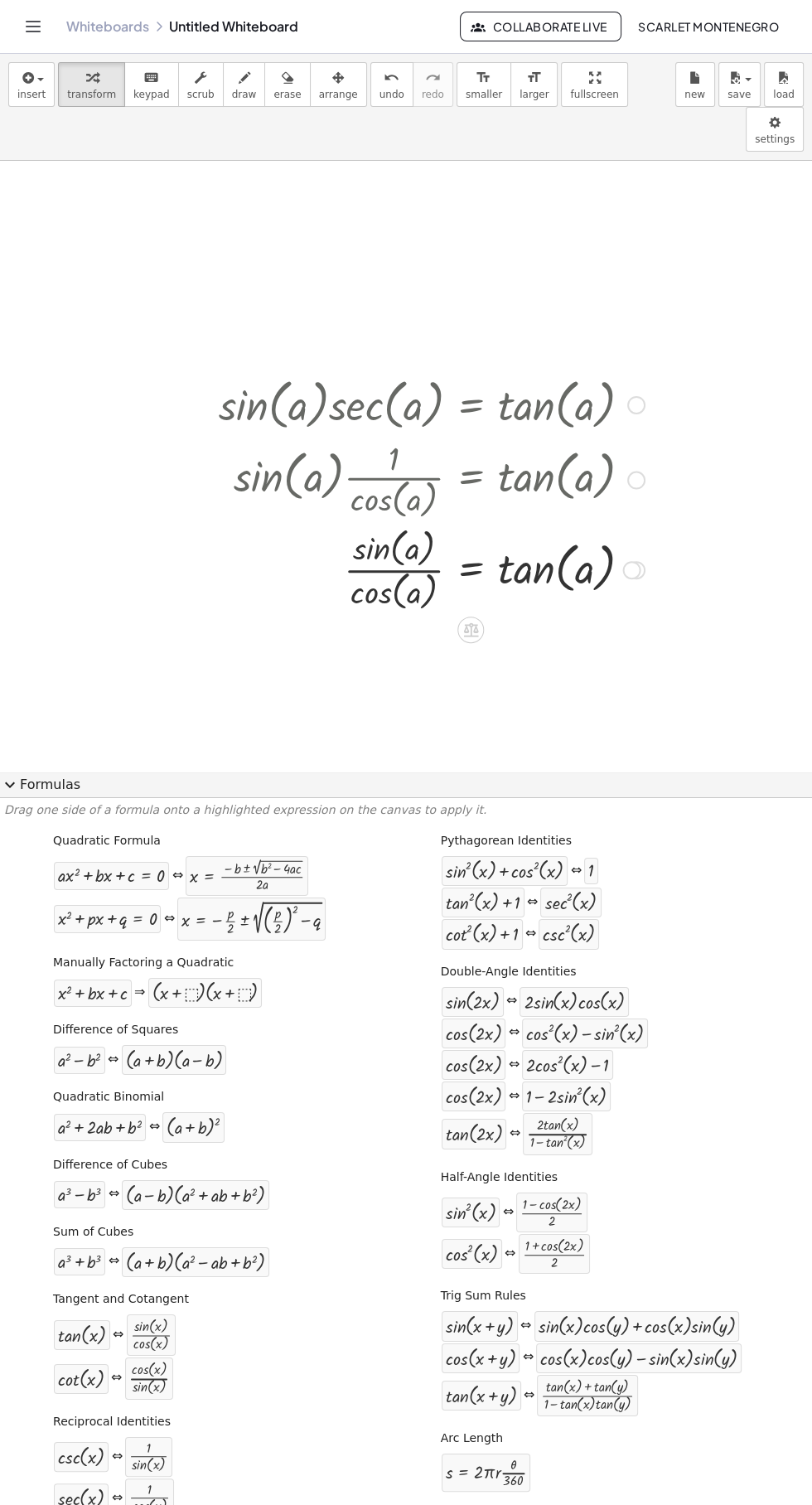
click at [30, 771] on button "expand_more Formulas" at bounding box center [406, 784] width 812 height 27
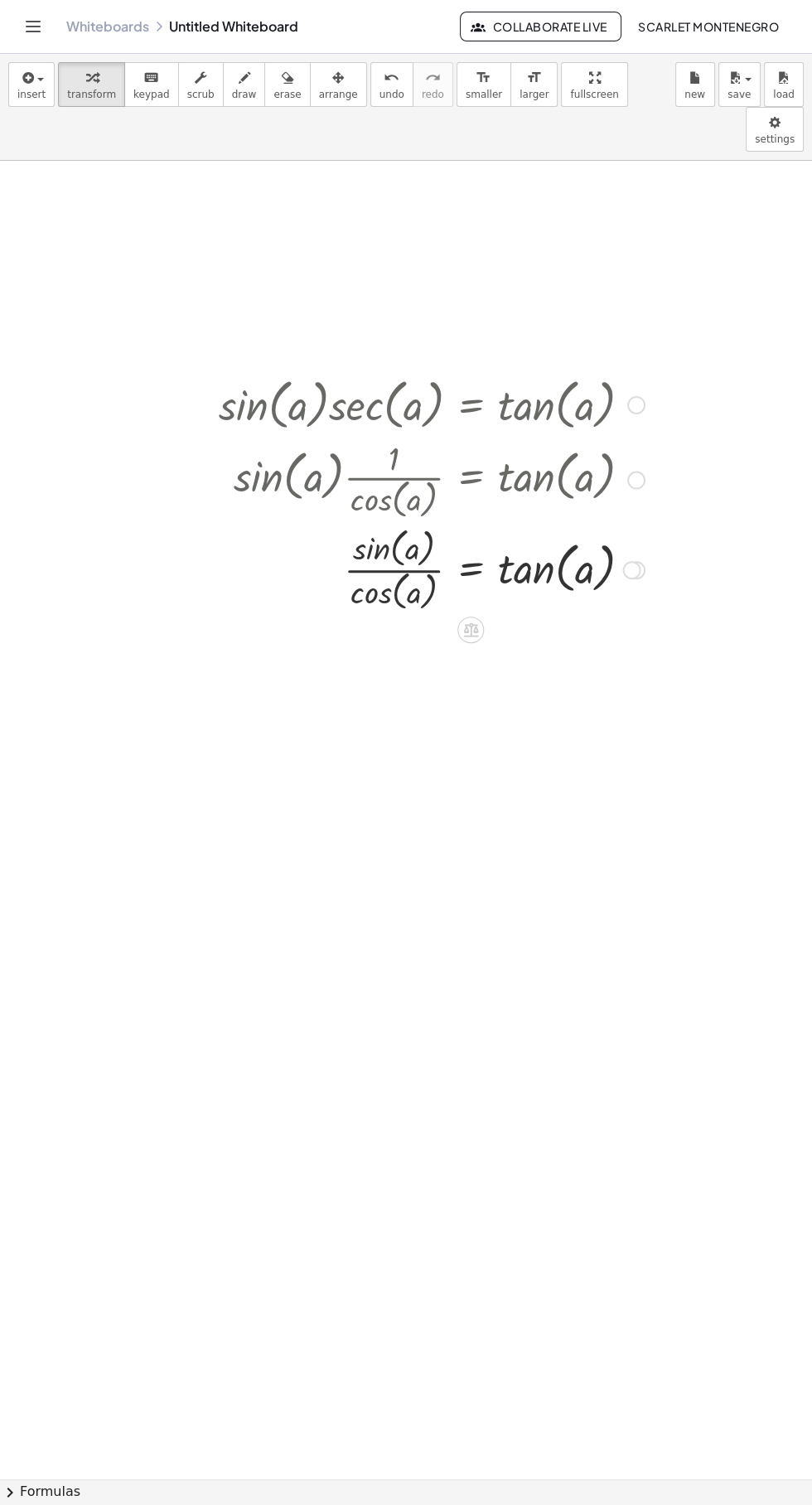
click at [2, 1483] on span "chevron_right" at bounding box center [10, 1493] width 20 height 20
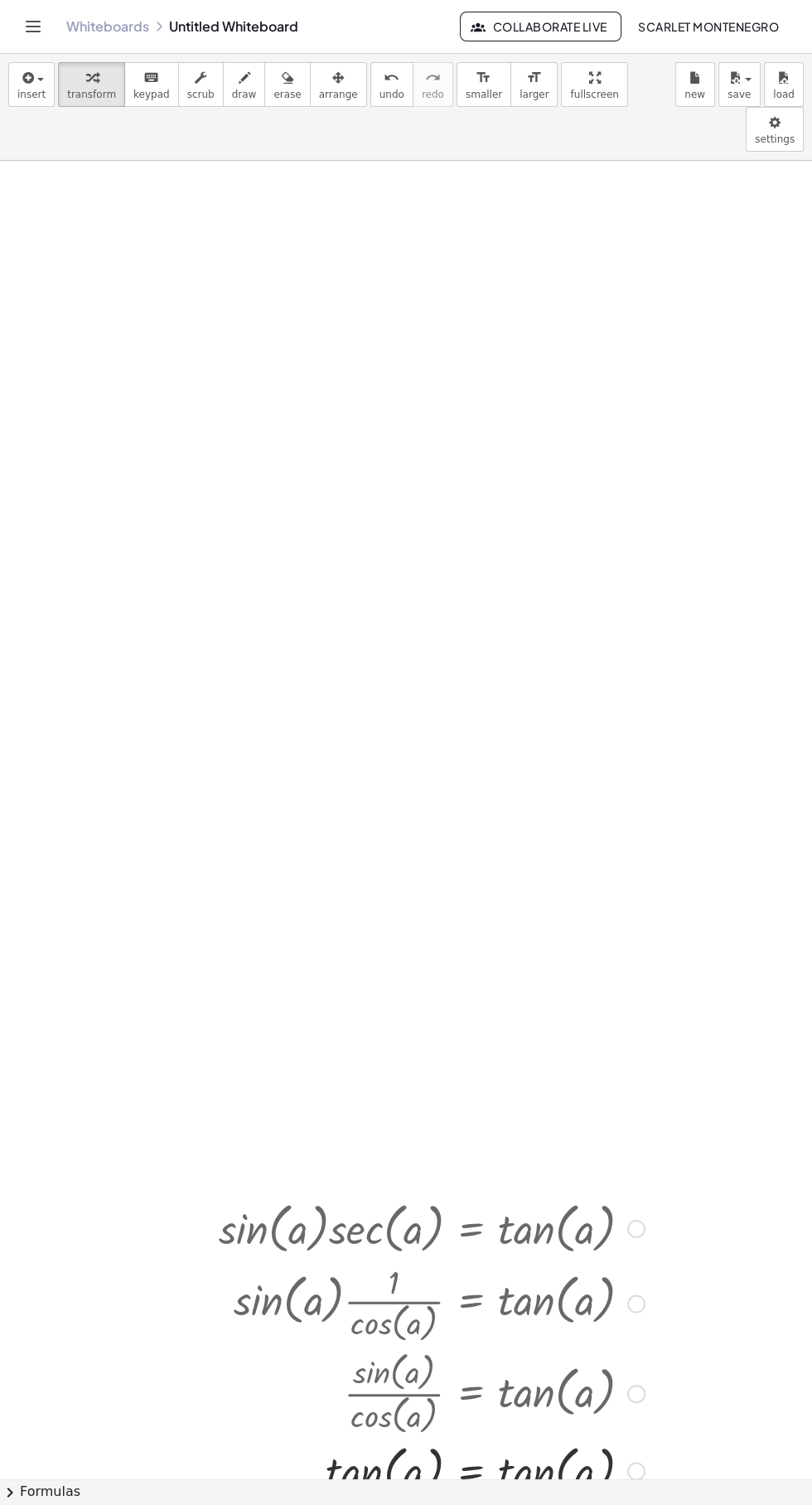
scroll to position [0, 0]
click at [30, 77] on icon "button" at bounding box center [26, 78] width 15 height 20
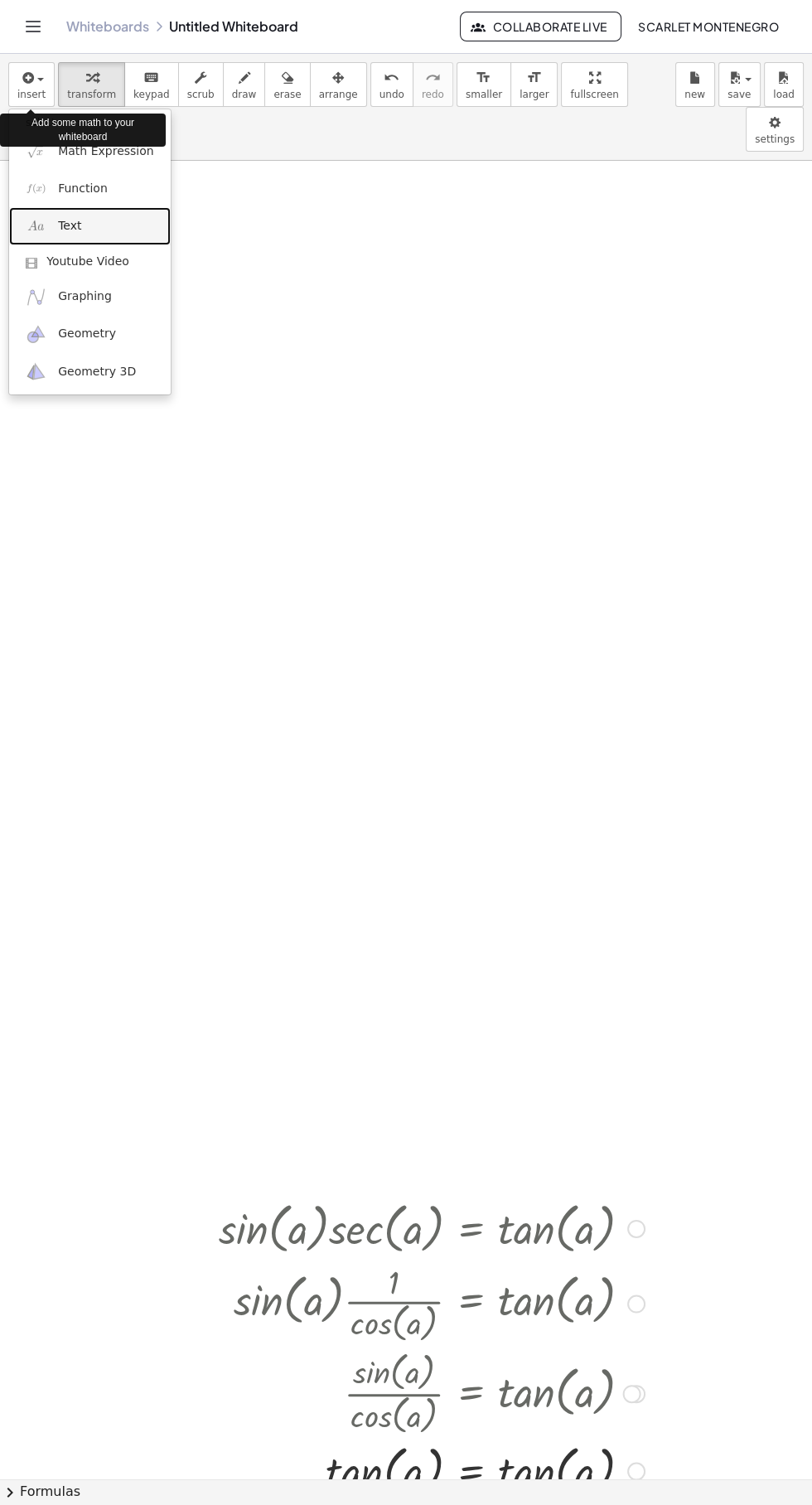
click at [88, 219] on link "Text" at bounding box center [90, 225] width 161 height 37
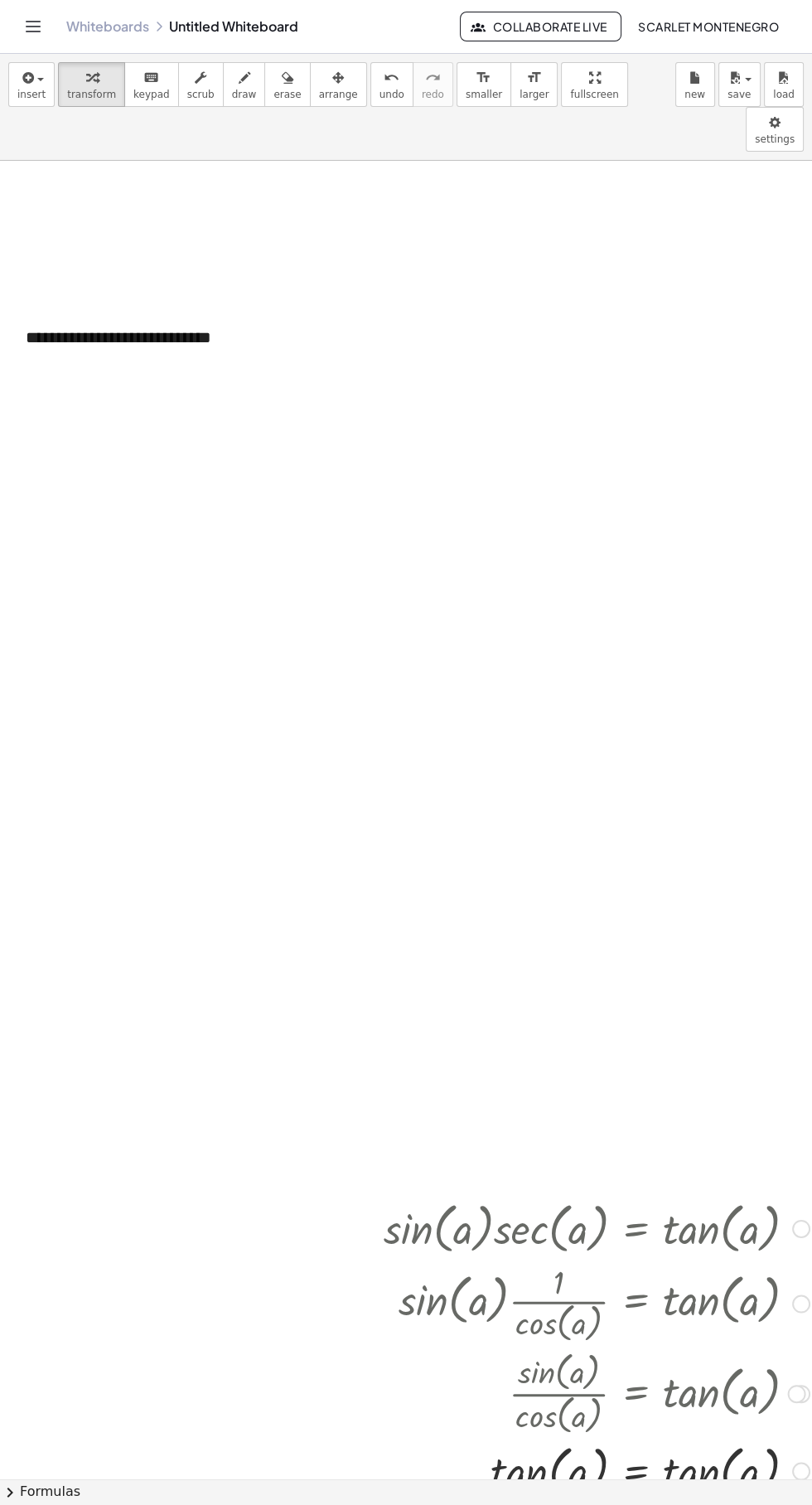
scroll to position [13, 72]
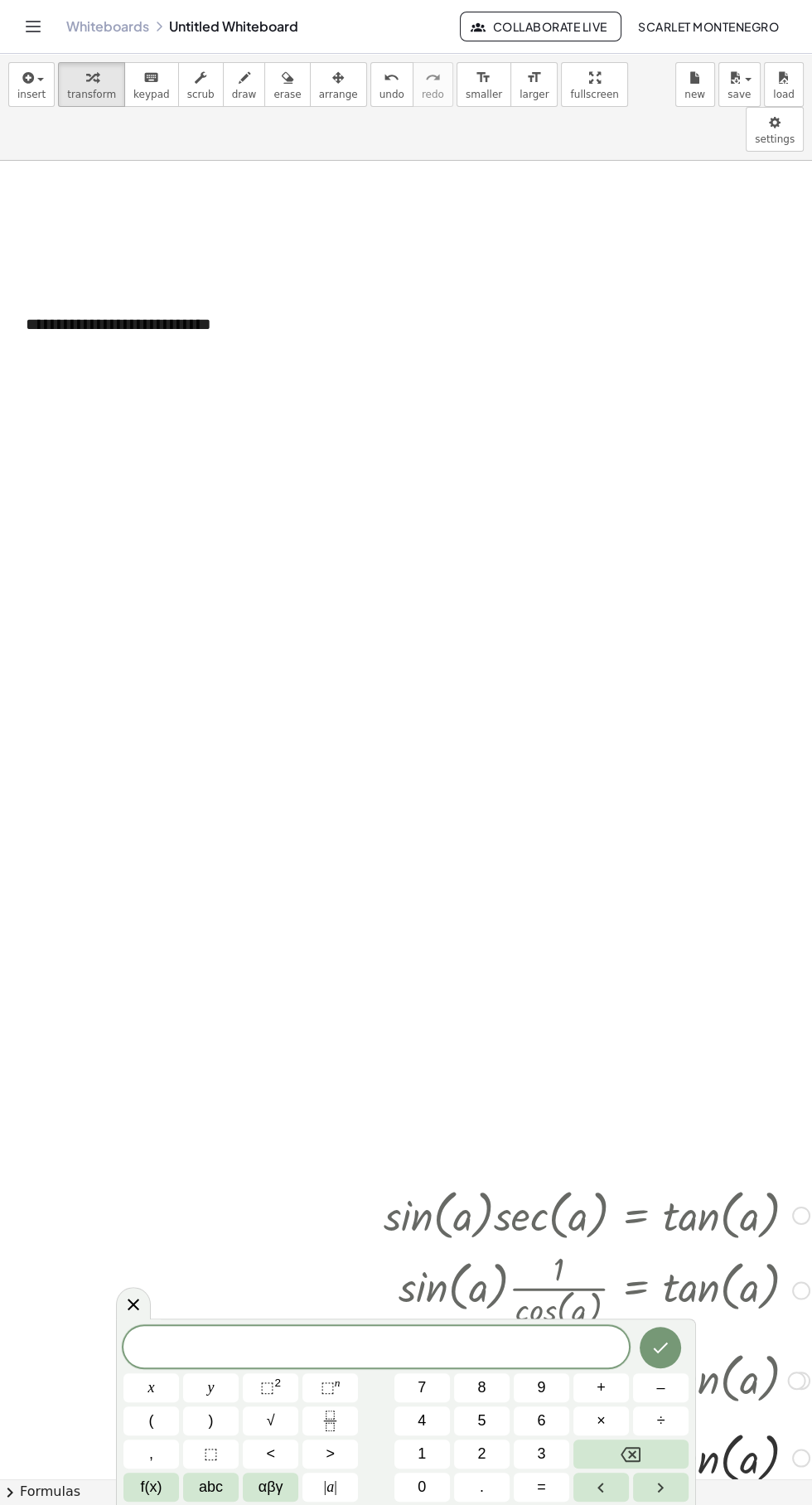
click at [0, 0] on div "- +" at bounding box center [0, 0] width 0 height 0
click at [106, 296] on div "**********" at bounding box center [134, 336] width 249 height 81
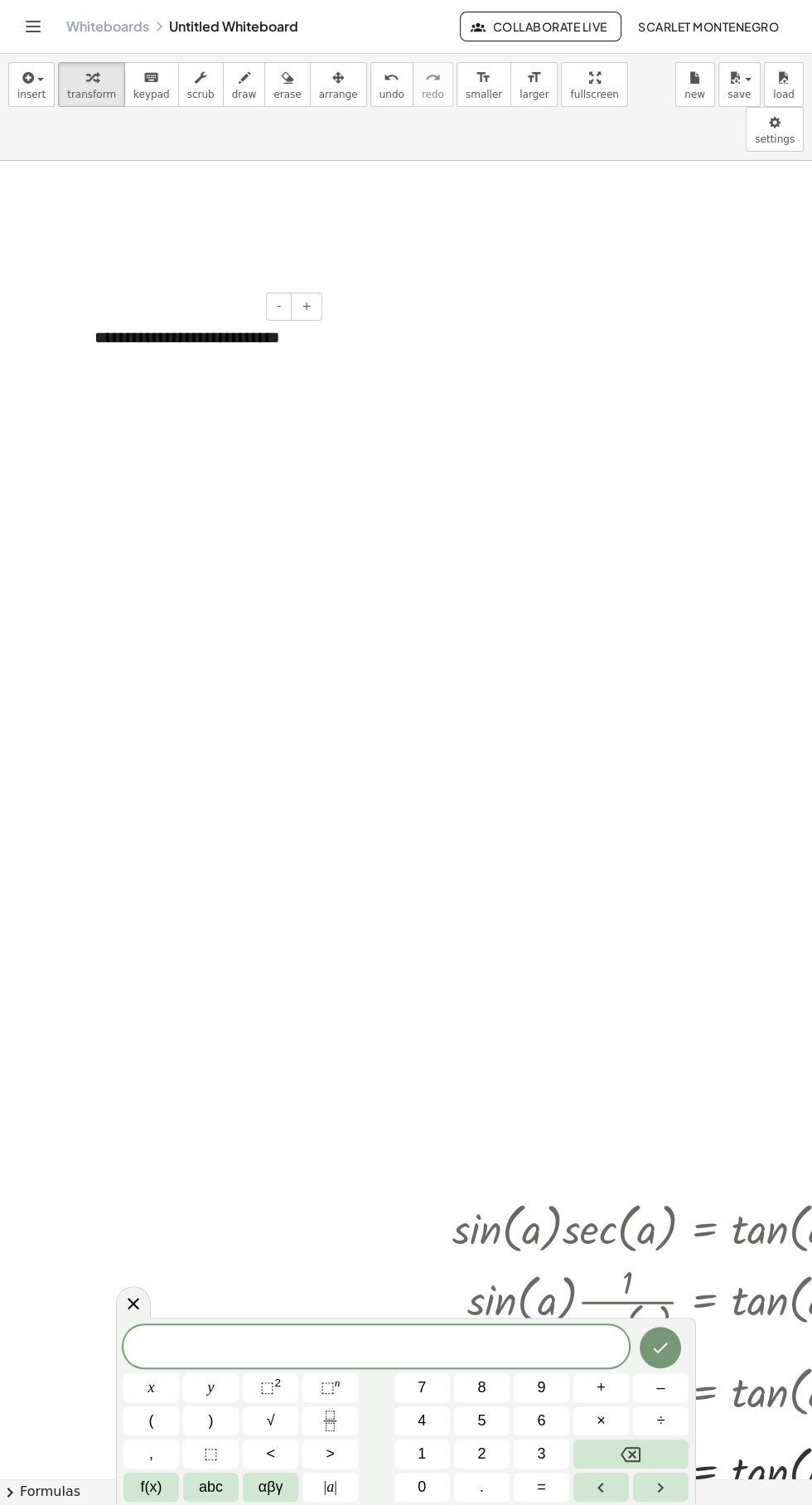
scroll to position [0, 3]
click at [112, 309] on div "**********" at bounding box center [202, 349] width 249 height 81
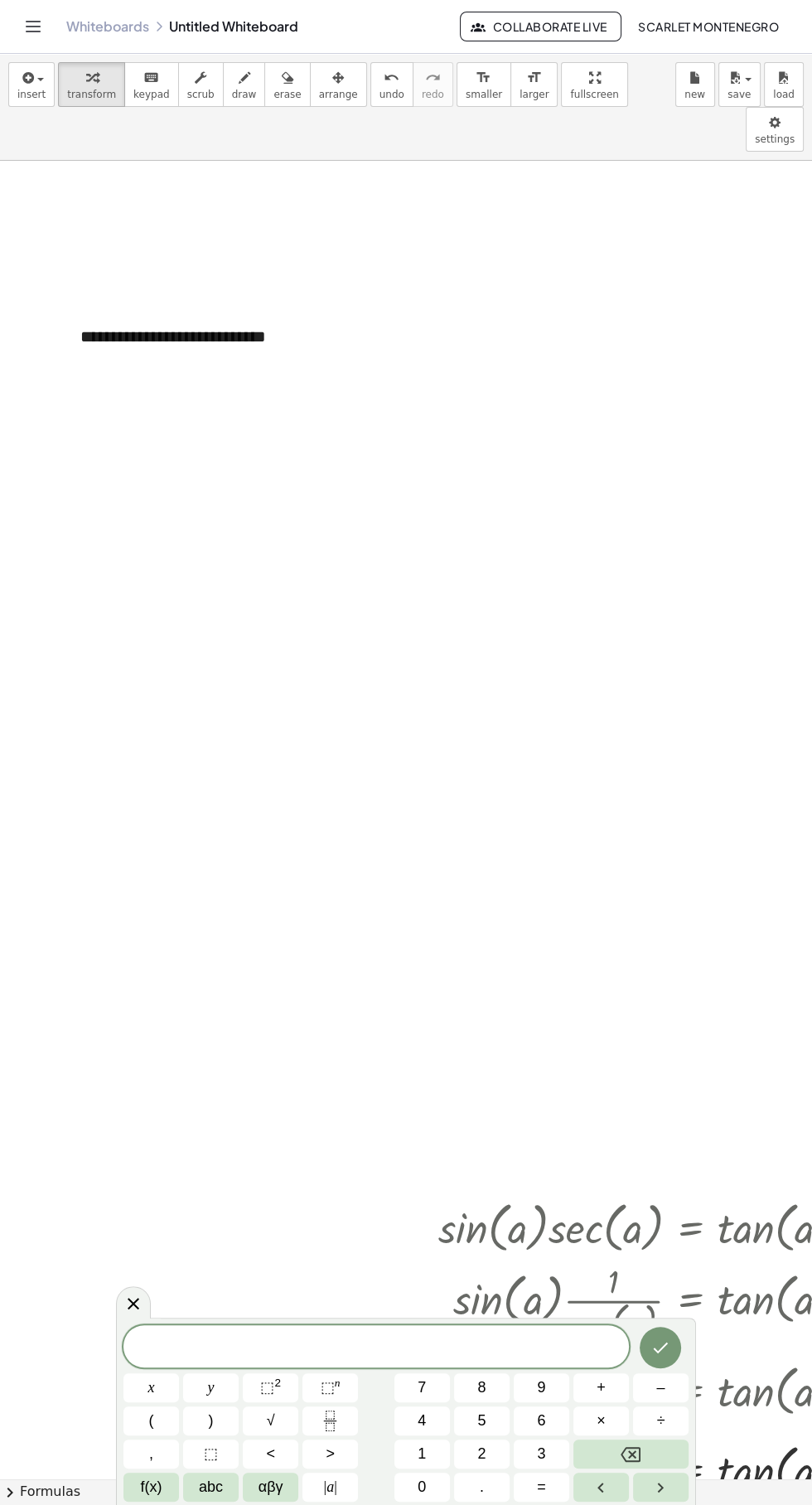
scroll to position [2, 15]
click at [87, 307] on div "**********" at bounding box center [191, 347] width 249 height 81
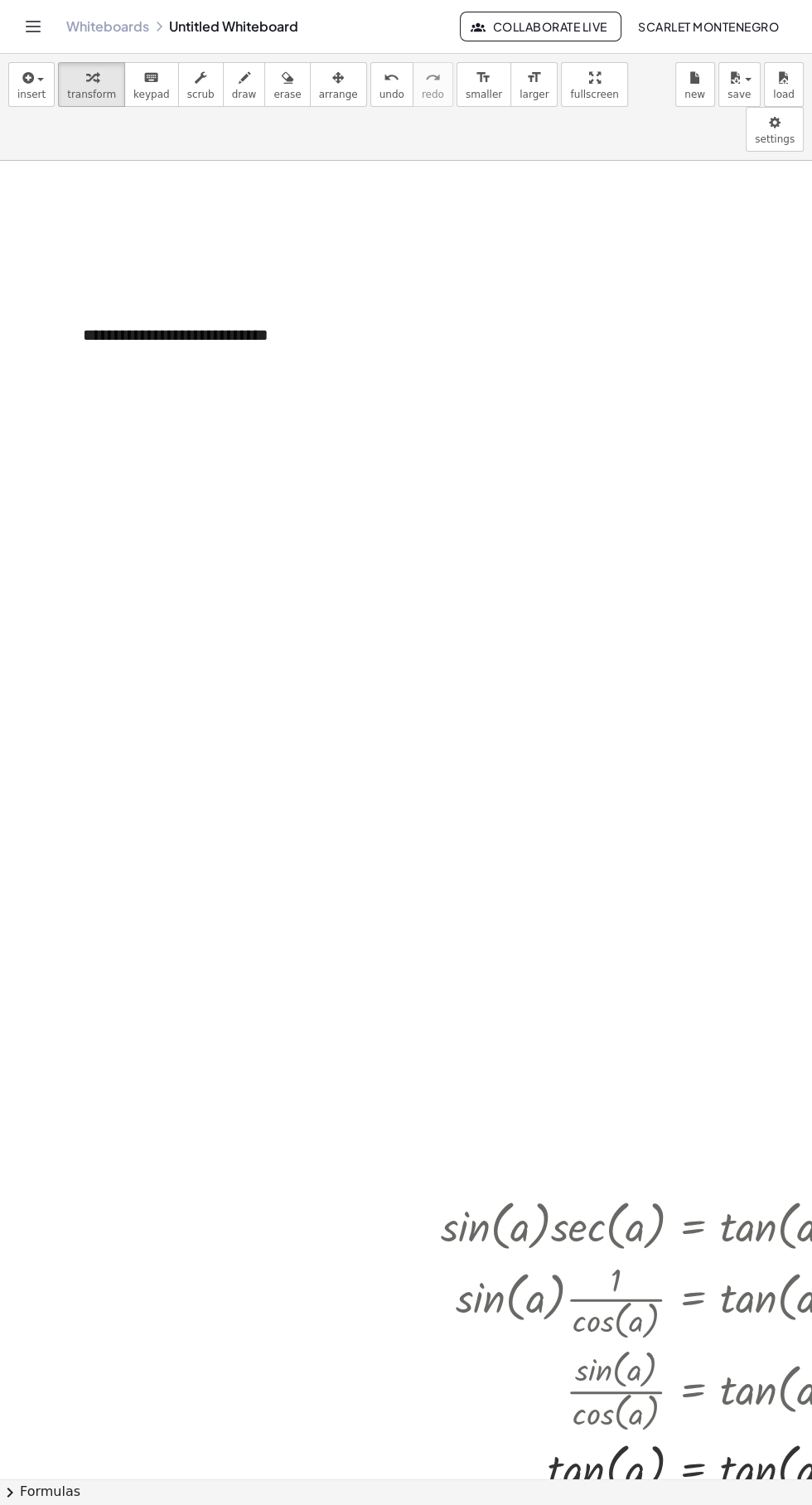
click at [235, 307] on div "**********" at bounding box center [191, 347] width 249 height 81
click at [301, 333] on div "**********" at bounding box center [191, 347] width 249 height 81
click at [308, 328] on div "**********" at bounding box center [191, 347] width 249 height 81
click at [87, 309] on div "**********" at bounding box center [191, 349] width 249 height 81
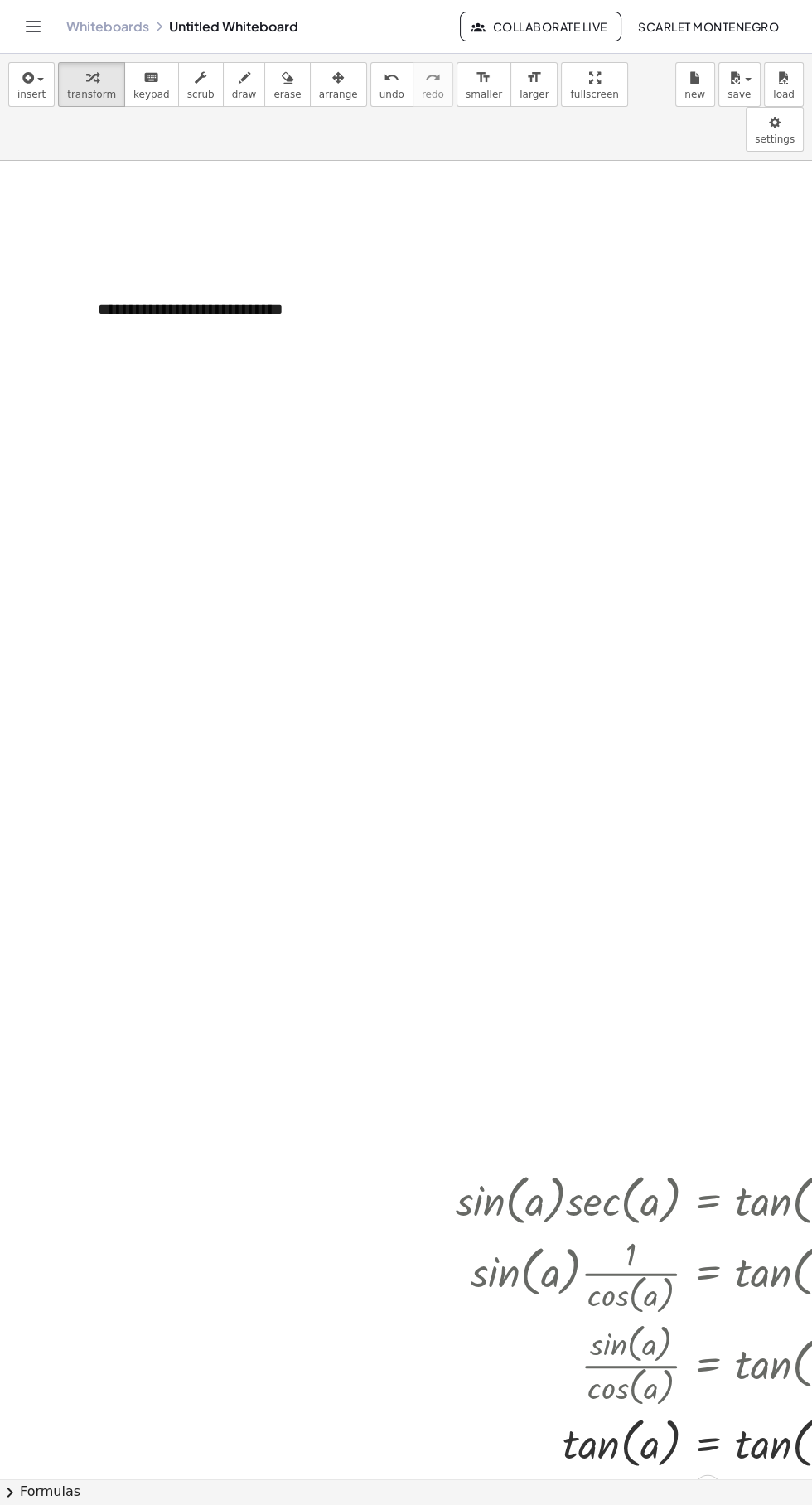
scroll to position [25, 0]
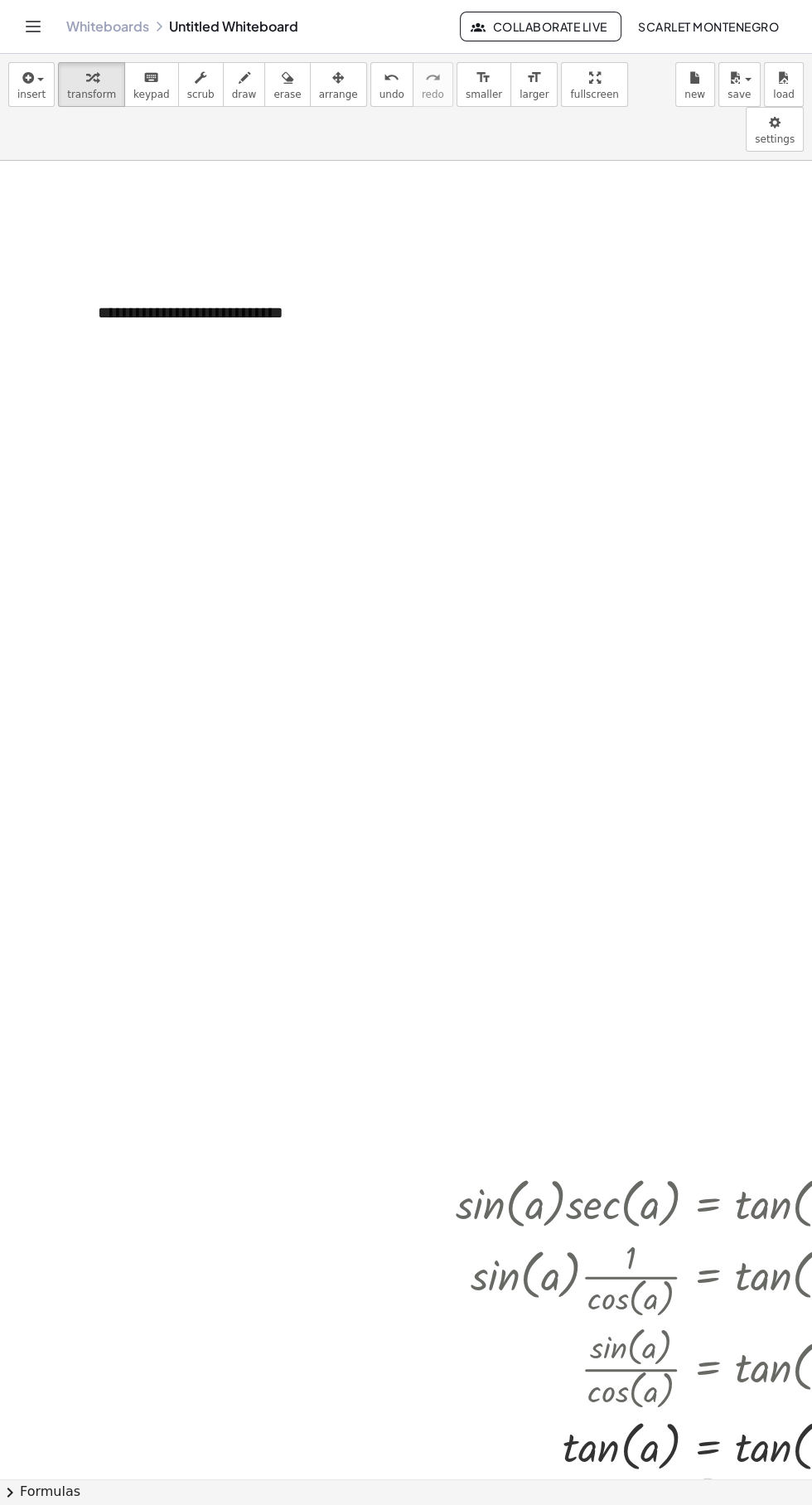
click at [170, 284] on div "**********" at bounding box center [206, 324] width 249 height 81
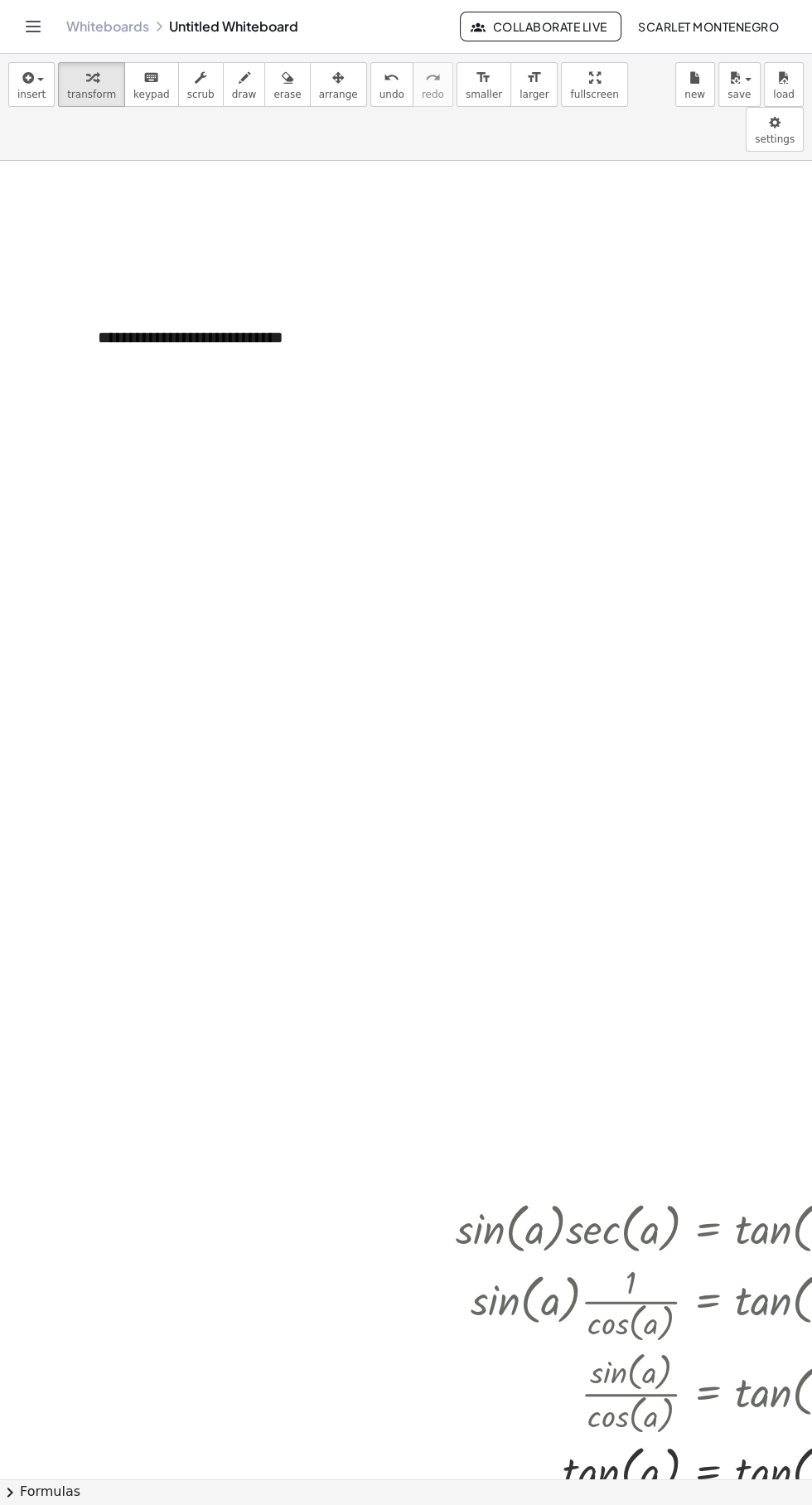
click at [329, 334] on div "**********" at bounding box center [206, 349] width 249 height 81
click at [301, 332] on div "**********" at bounding box center [206, 349] width 249 height 81
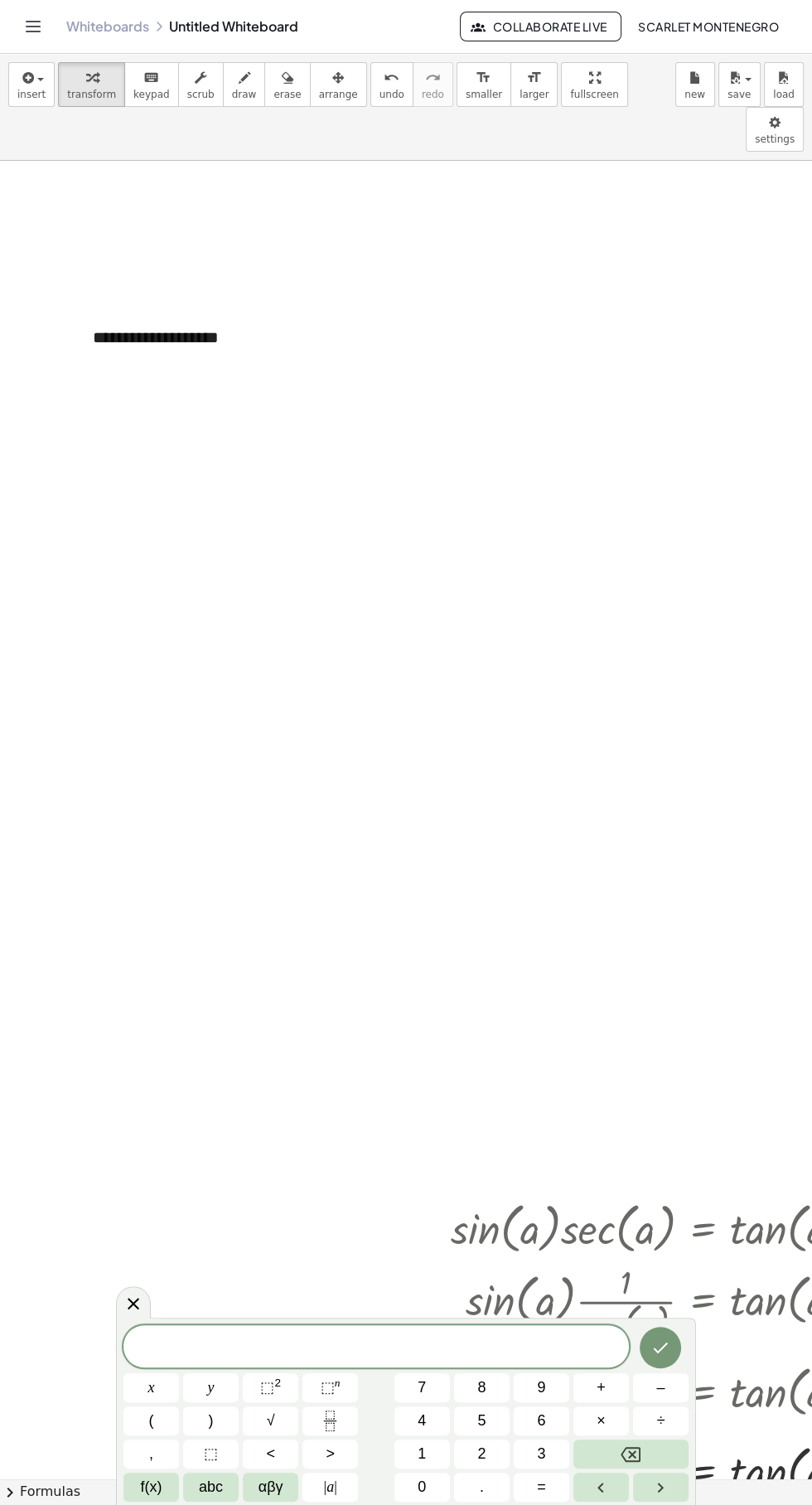
click at [292, 309] on div "**********" at bounding box center [201, 337] width 249 height 57
click at [319, 341] on div "**********" at bounding box center [206, 349] width 249 height 81
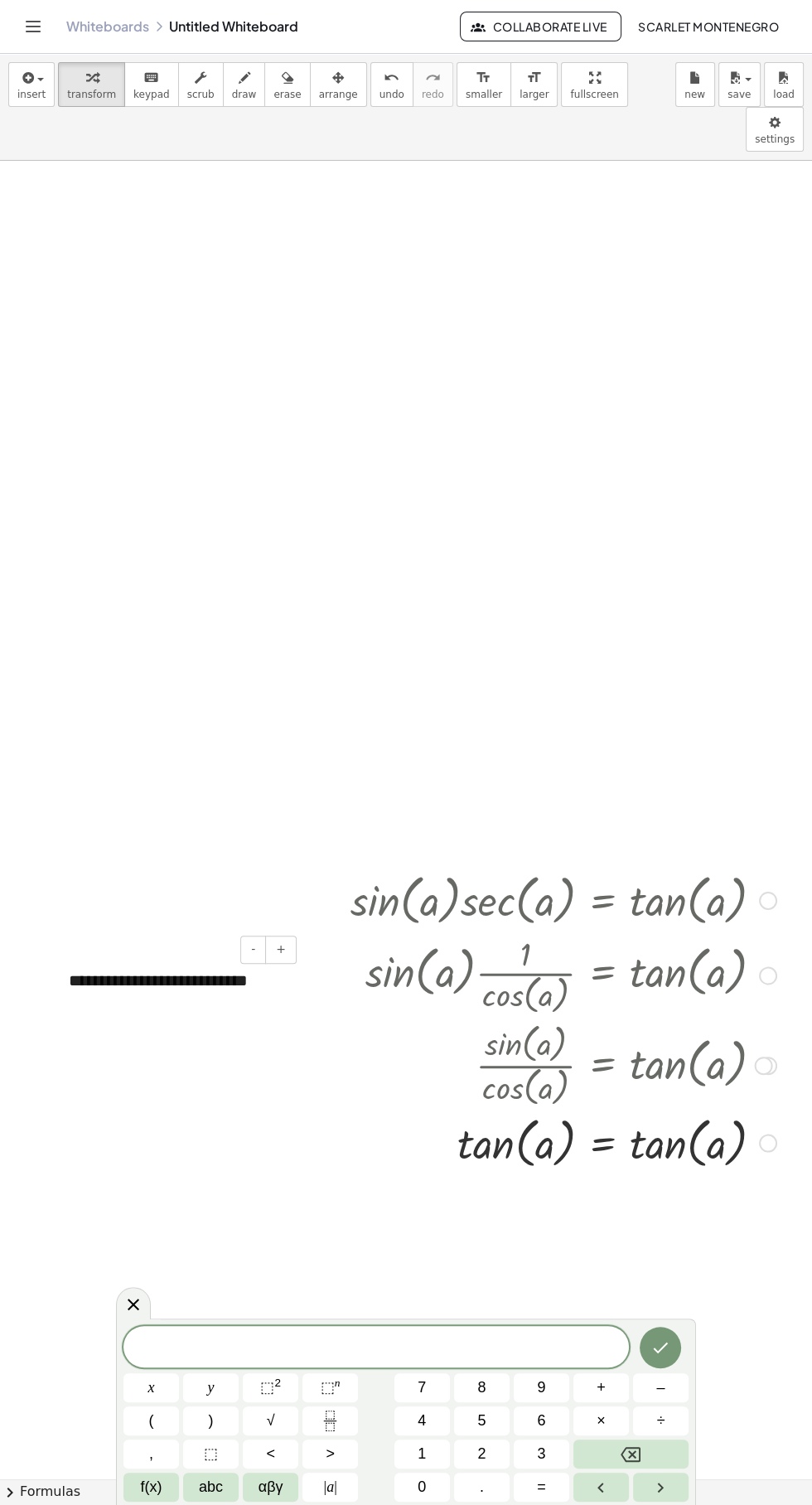
scroll to position [328, 106]
click at [285, 931] on div at bounding box center [510, 975] width 545 height 88
click at [138, 1305] on icon at bounding box center [134, 1304] width 20 height 20
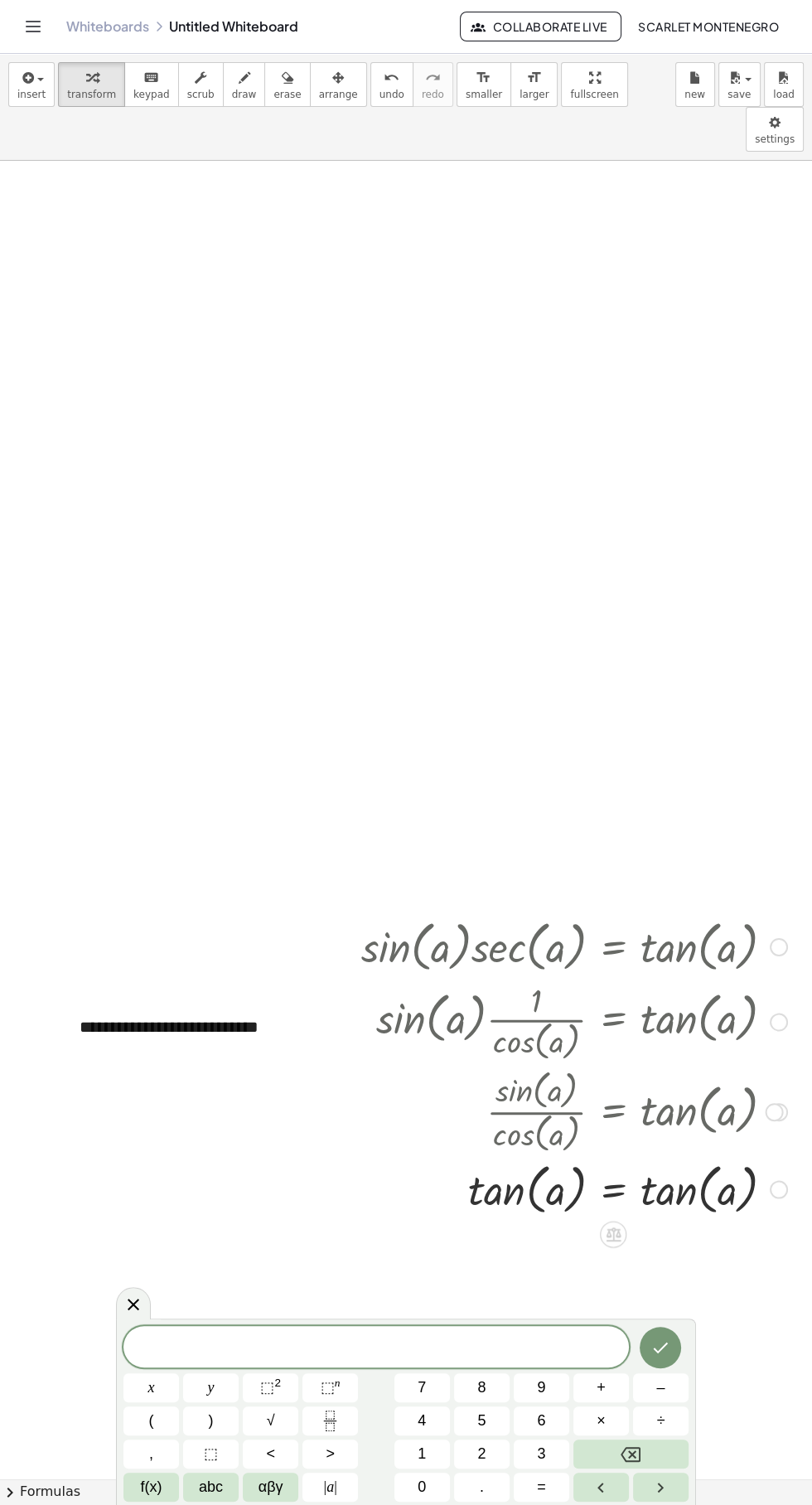
scroll to position [282, 95]
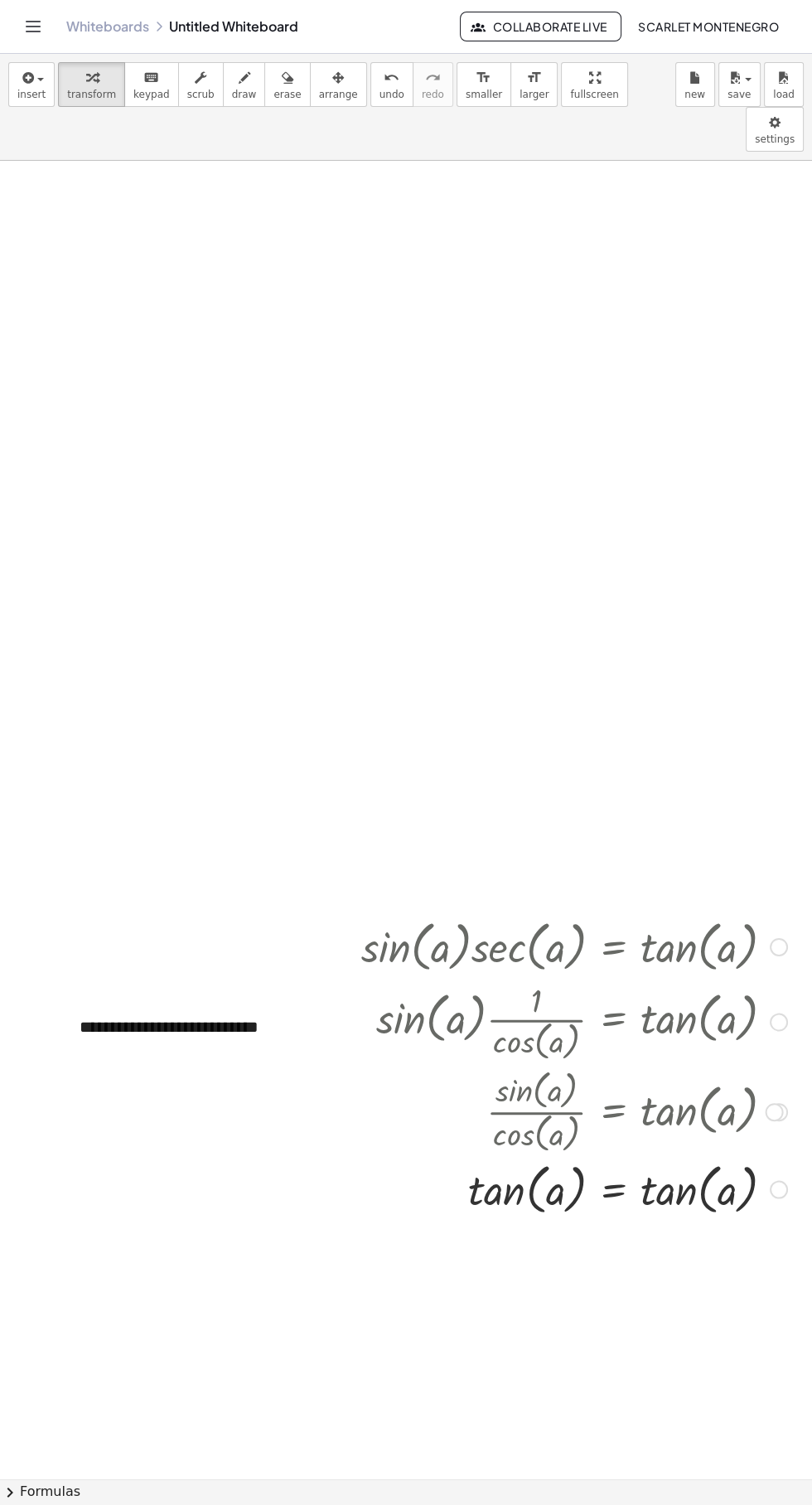
click at [250, 977] on div at bounding box center [521, 1021] width 545 height 88
click at [153, 999] on div "**********" at bounding box center [187, 1039] width 249 height 81
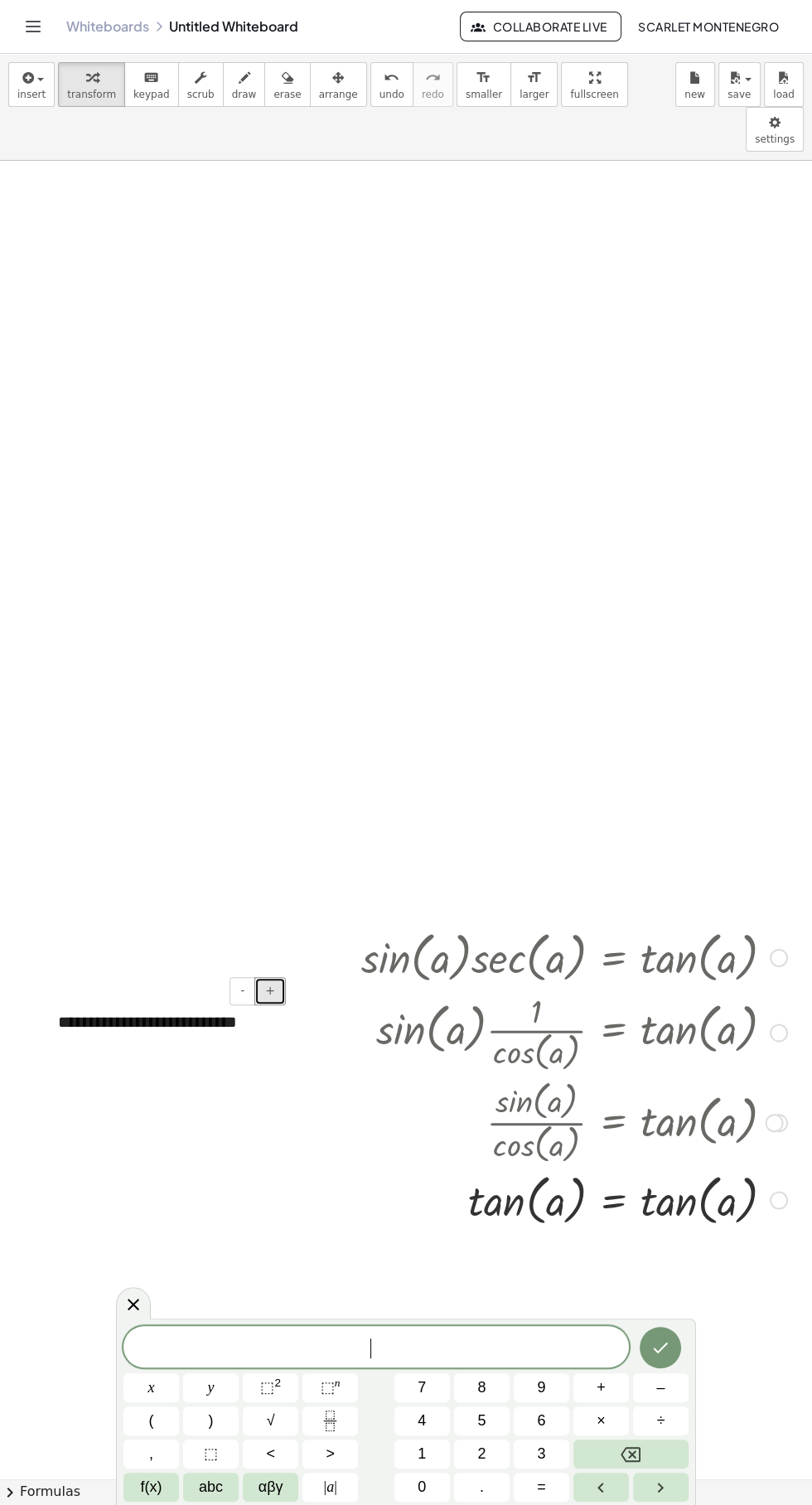
click at [285, 978] on button "+" at bounding box center [270, 992] width 32 height 28
click at [285, 978] on div "- +" at bounding box center [257, 992] width 57 height 28
click at [106, 994] on div "**********" at bounding box center [166, 1037] width 249 height 86
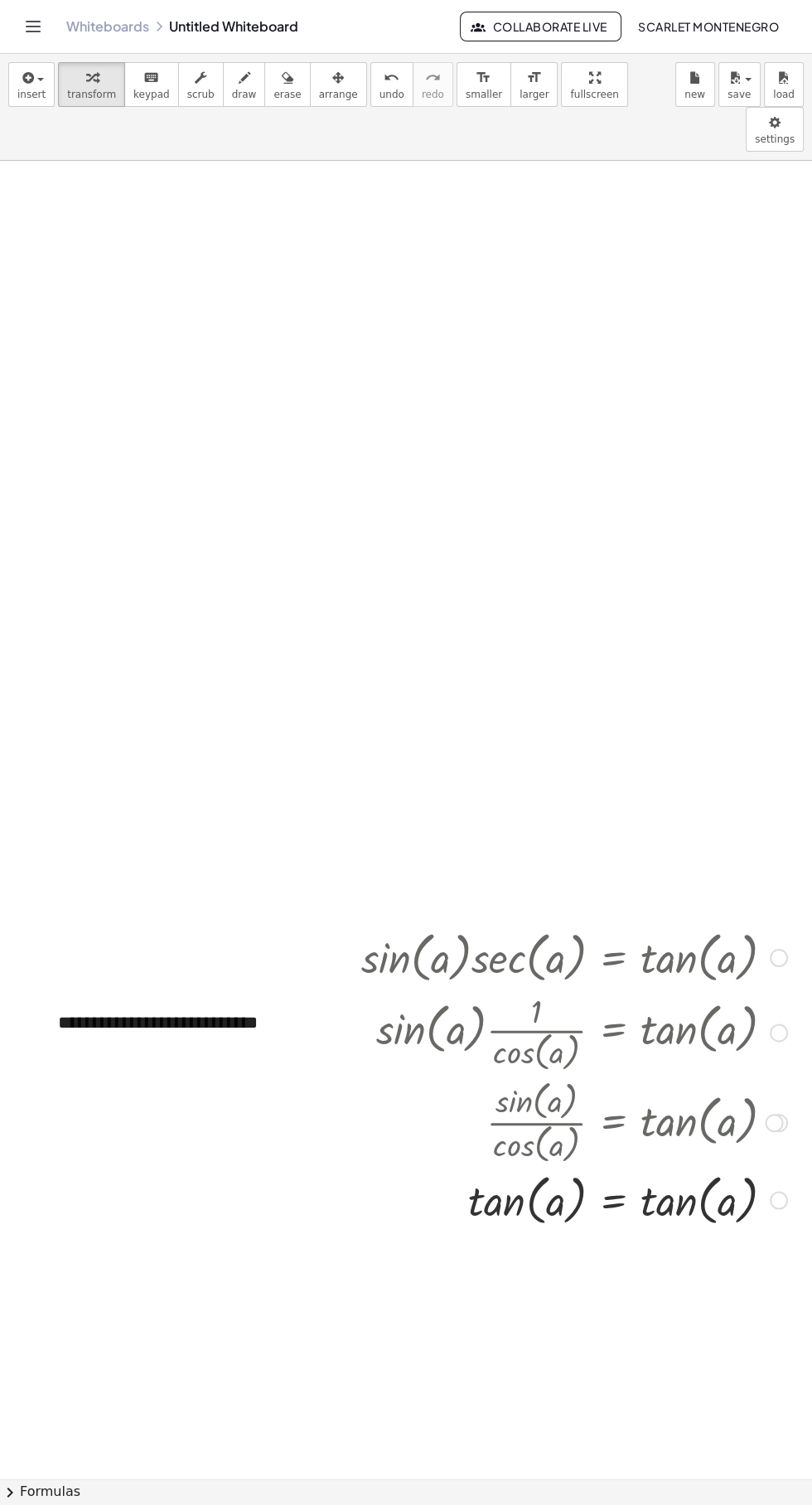
scroll to position [275, 101]
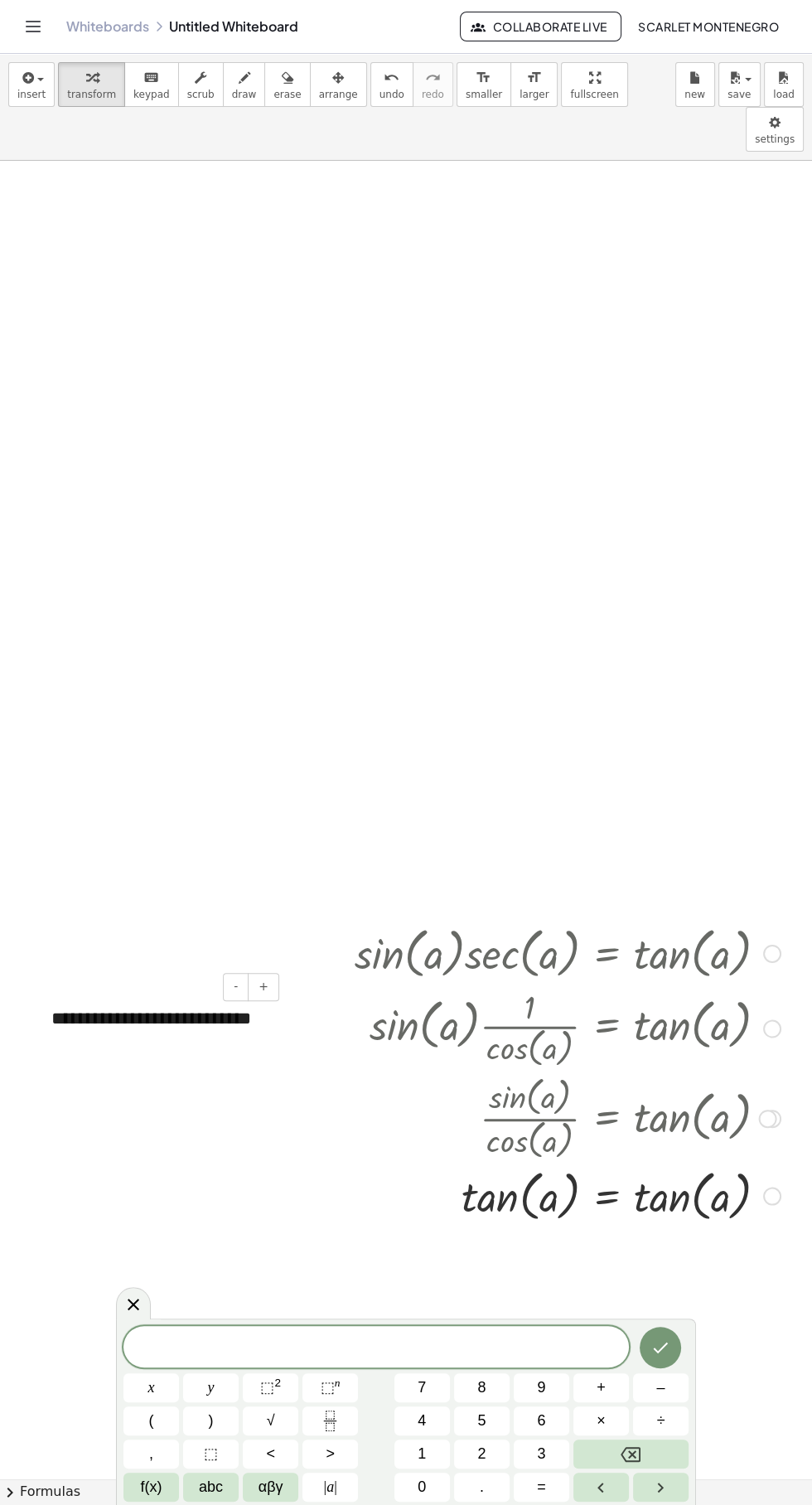
click at [278, 983] on div at bounding box center [515, 1027] width 545 height 88
click at [276, 973] on button "+" at bounding box center [264, 987] width 32 height 28
click at [51, 990] on div "**********" at bounding box center [159, 1035] width 249 height 91
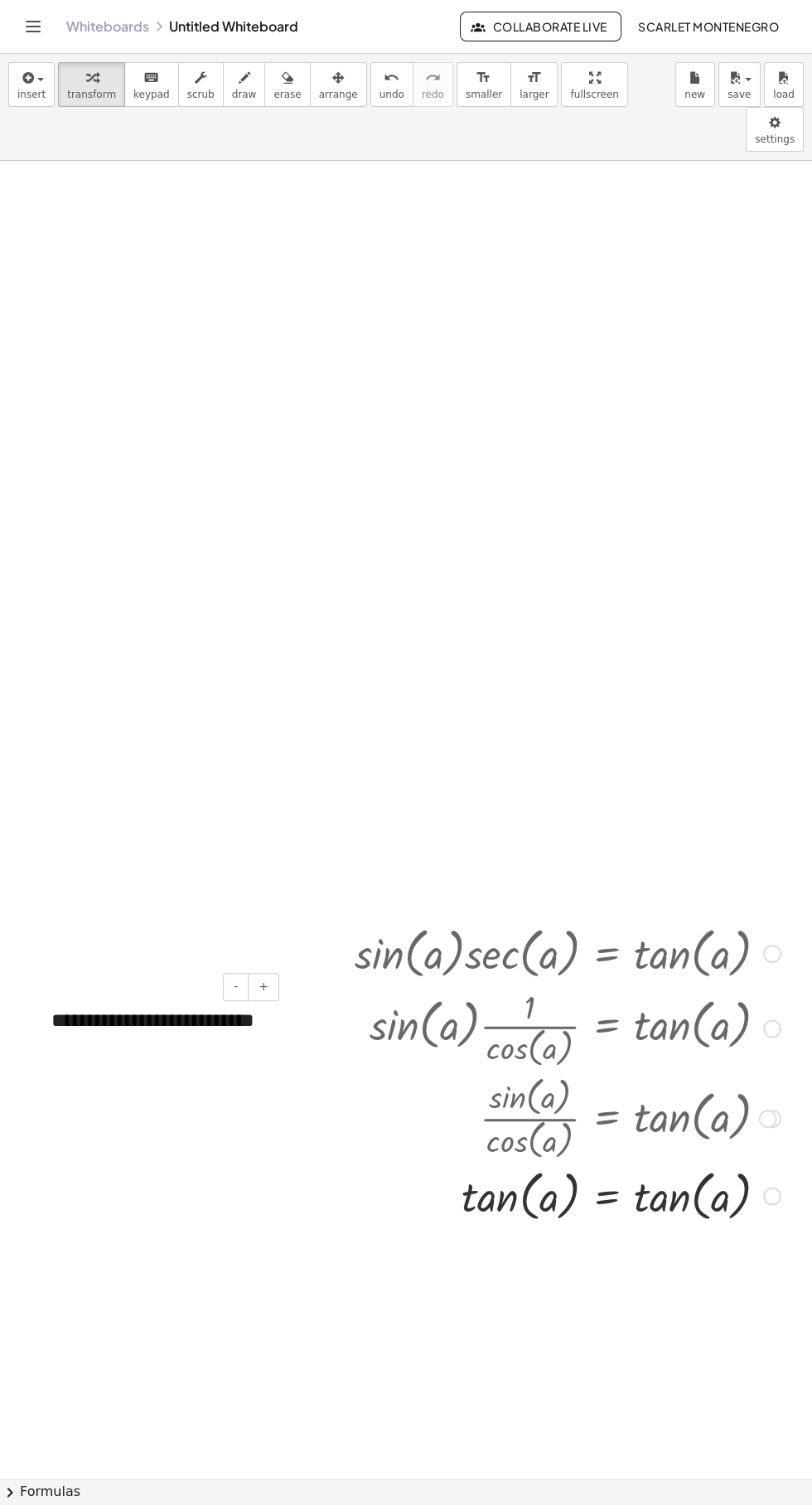
click at [264, 983] on div at bounding box center [515, 1027] width 545 height 88
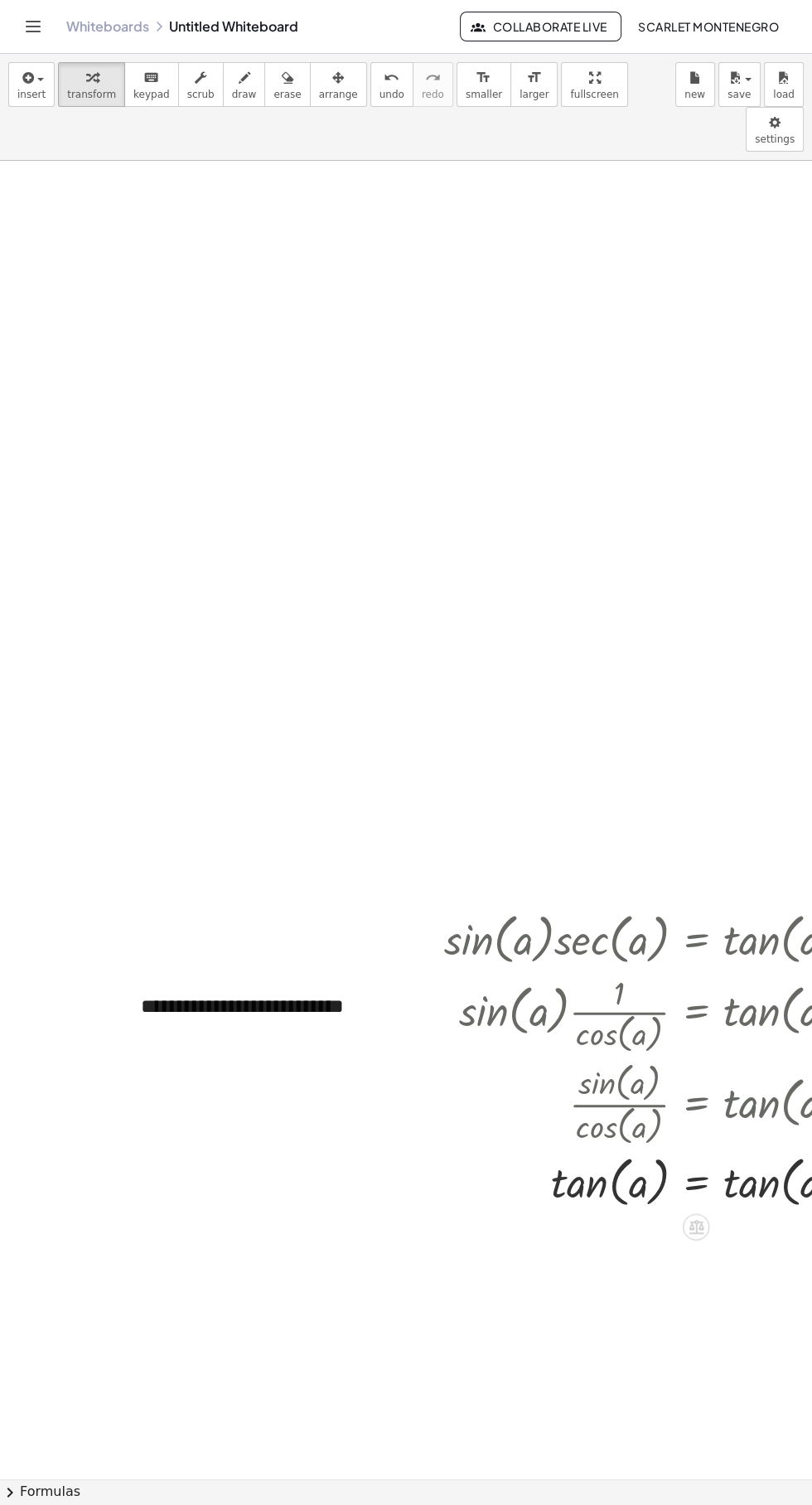
scroll to position [289, 11]
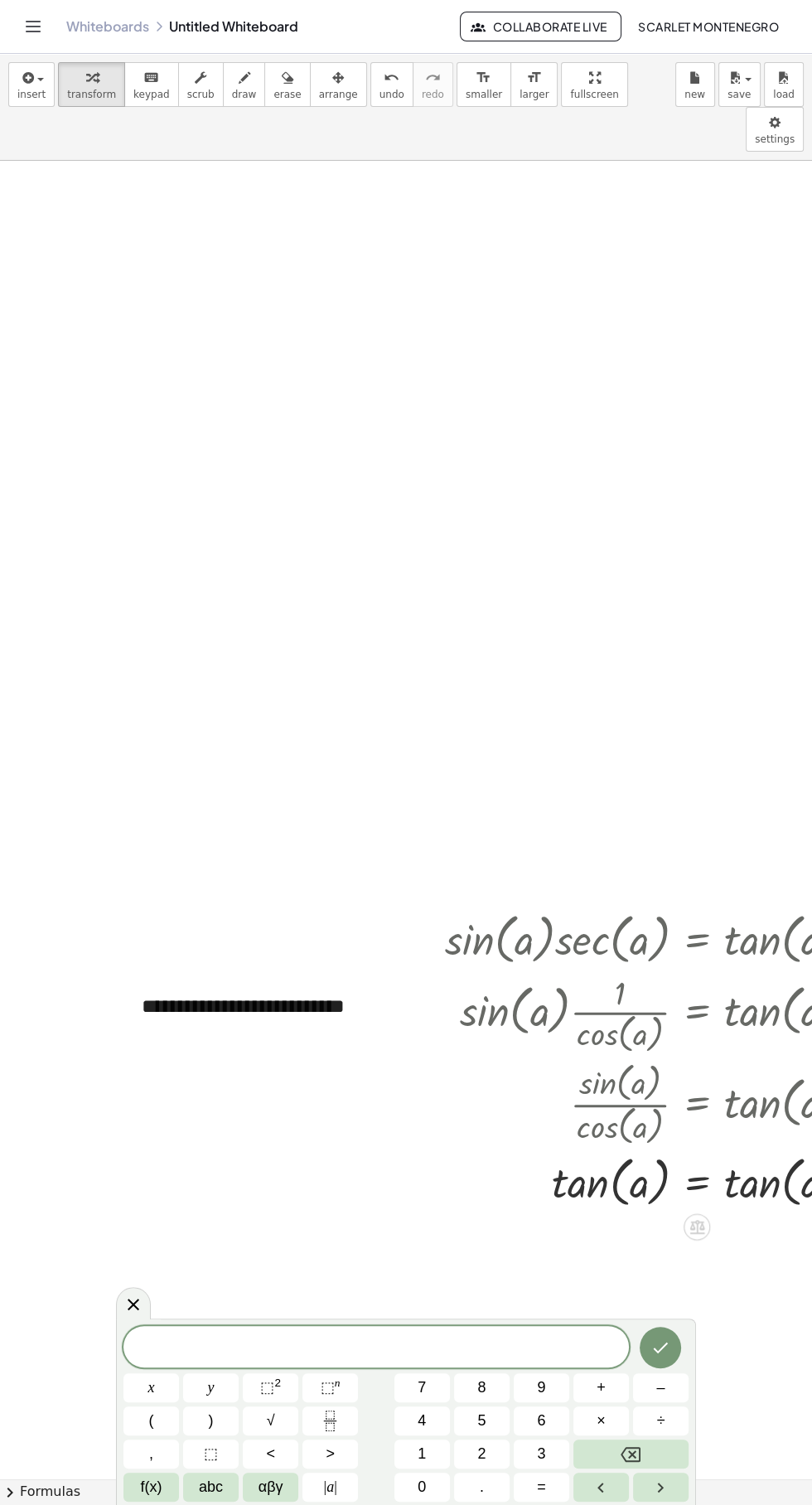
click at [139, 1303] on icon at bounding box center [134, 1305] width 20 height 20
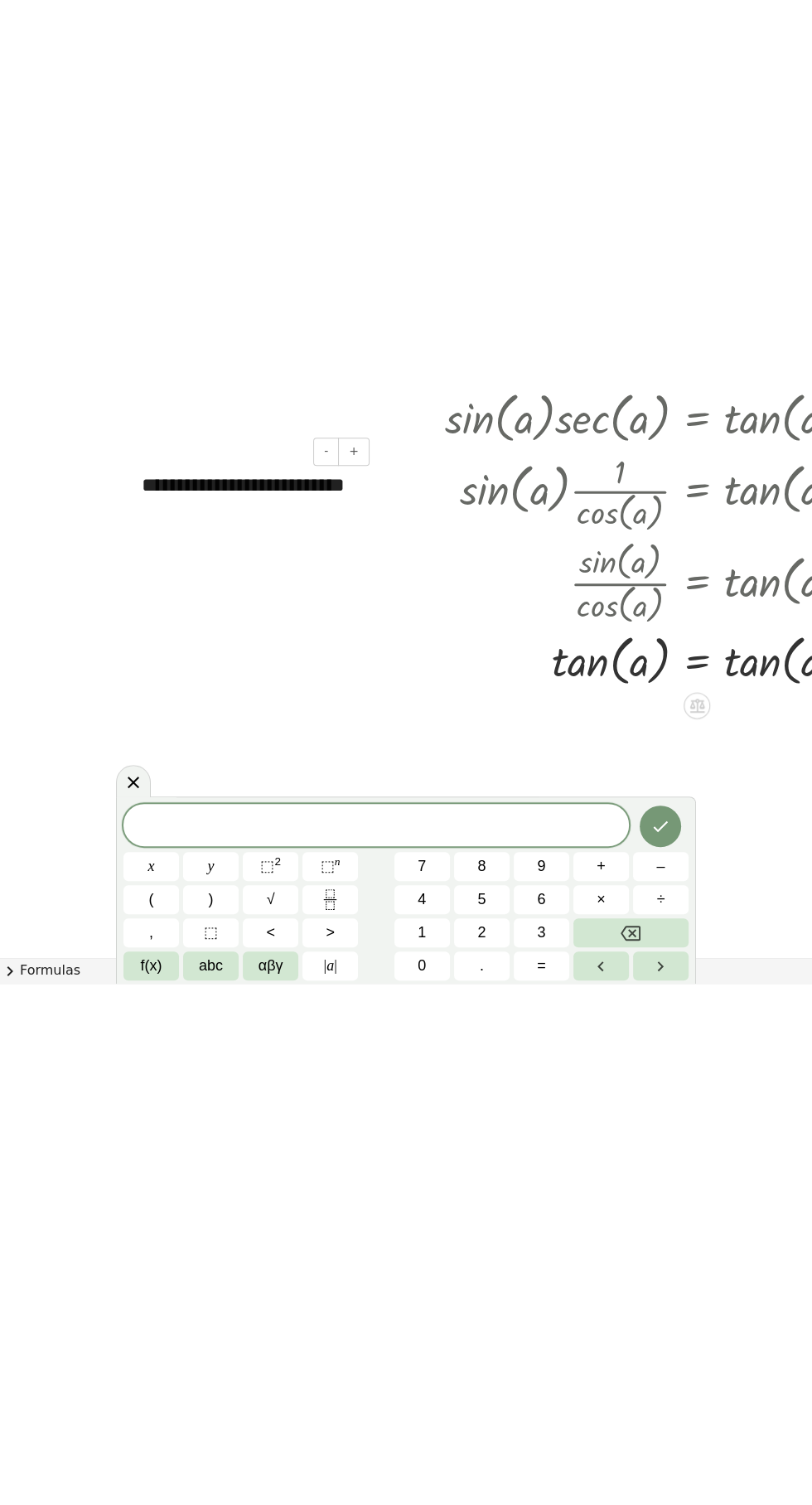
click at [372, 969] on div at bounding box center [605, 1013] width 545 height 88
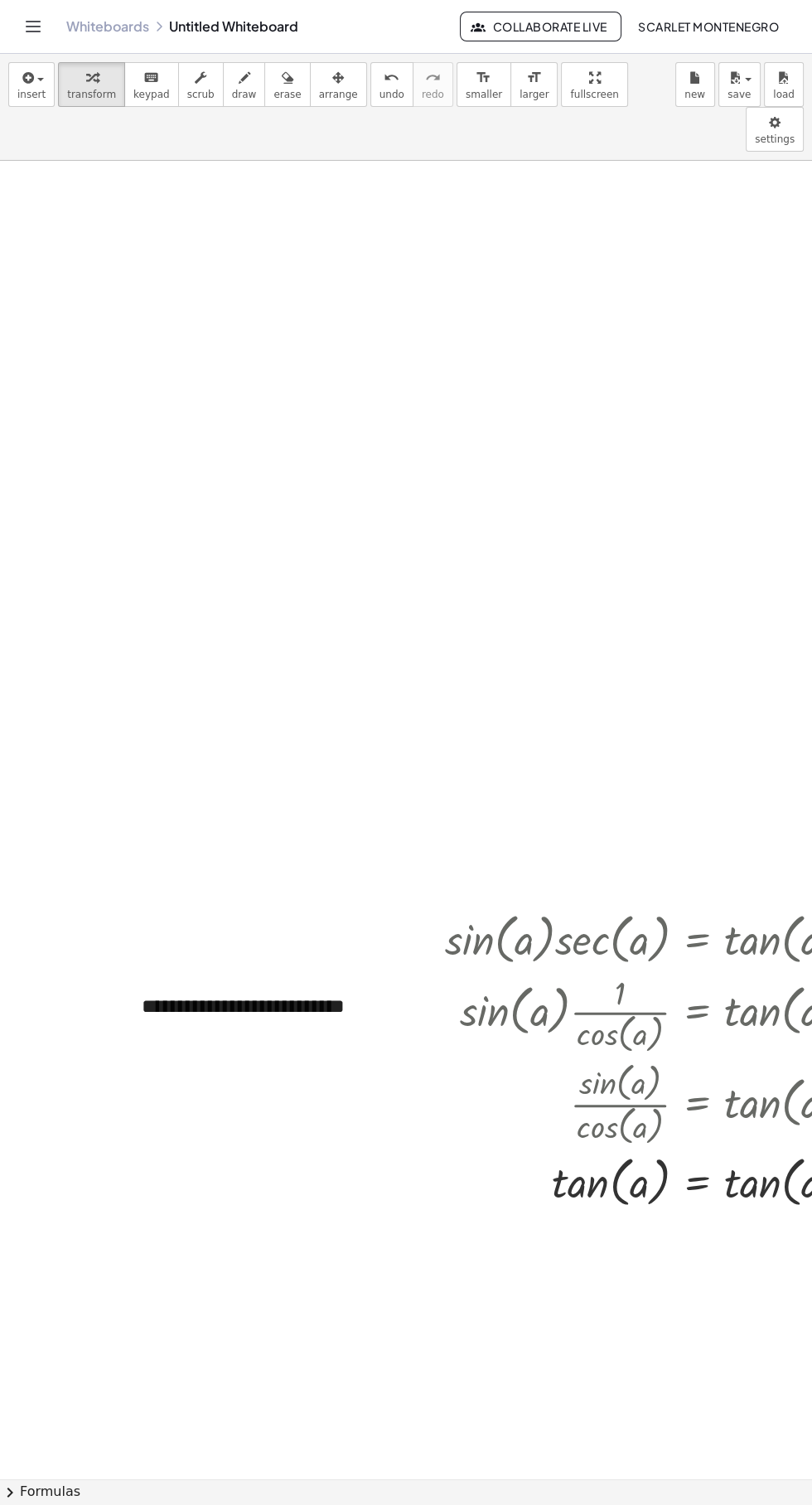
click at [180, 980] on div "**********" at bounding box center [250, 1021] width 249 height 91
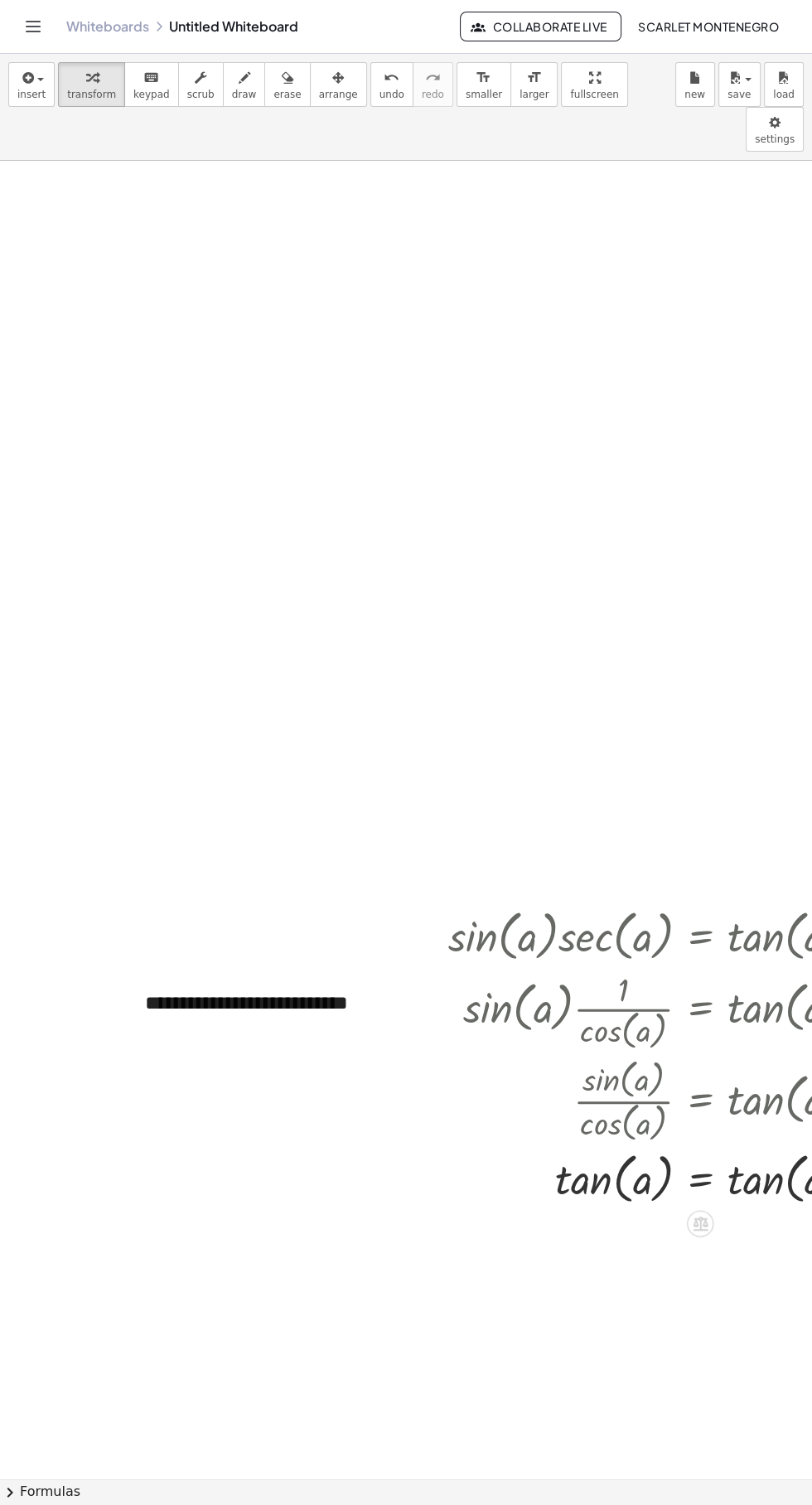
scroll to position [297, 11]
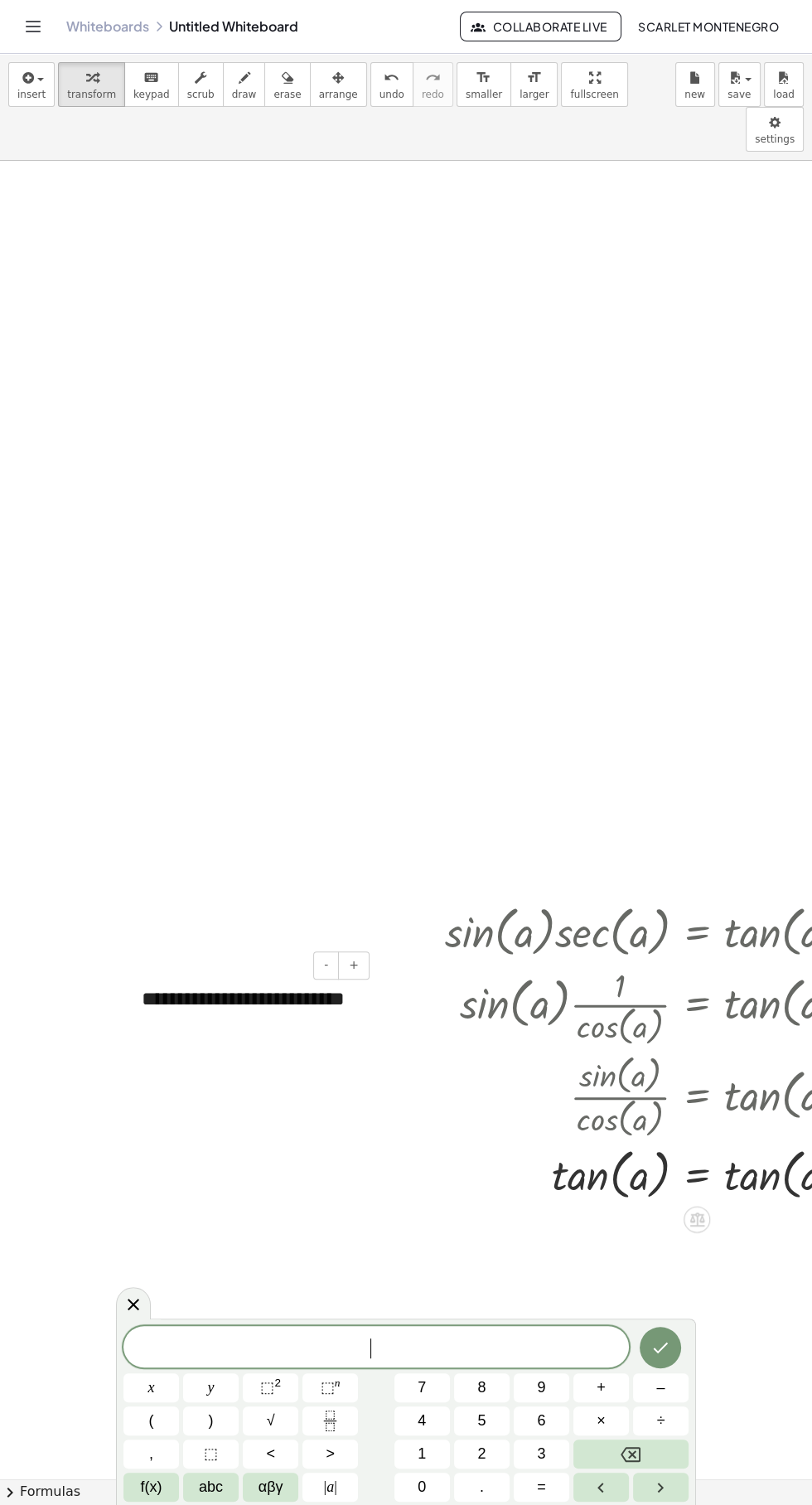
click at [348, 962] on div at bounding box center [605, 1006] width 545 height 88
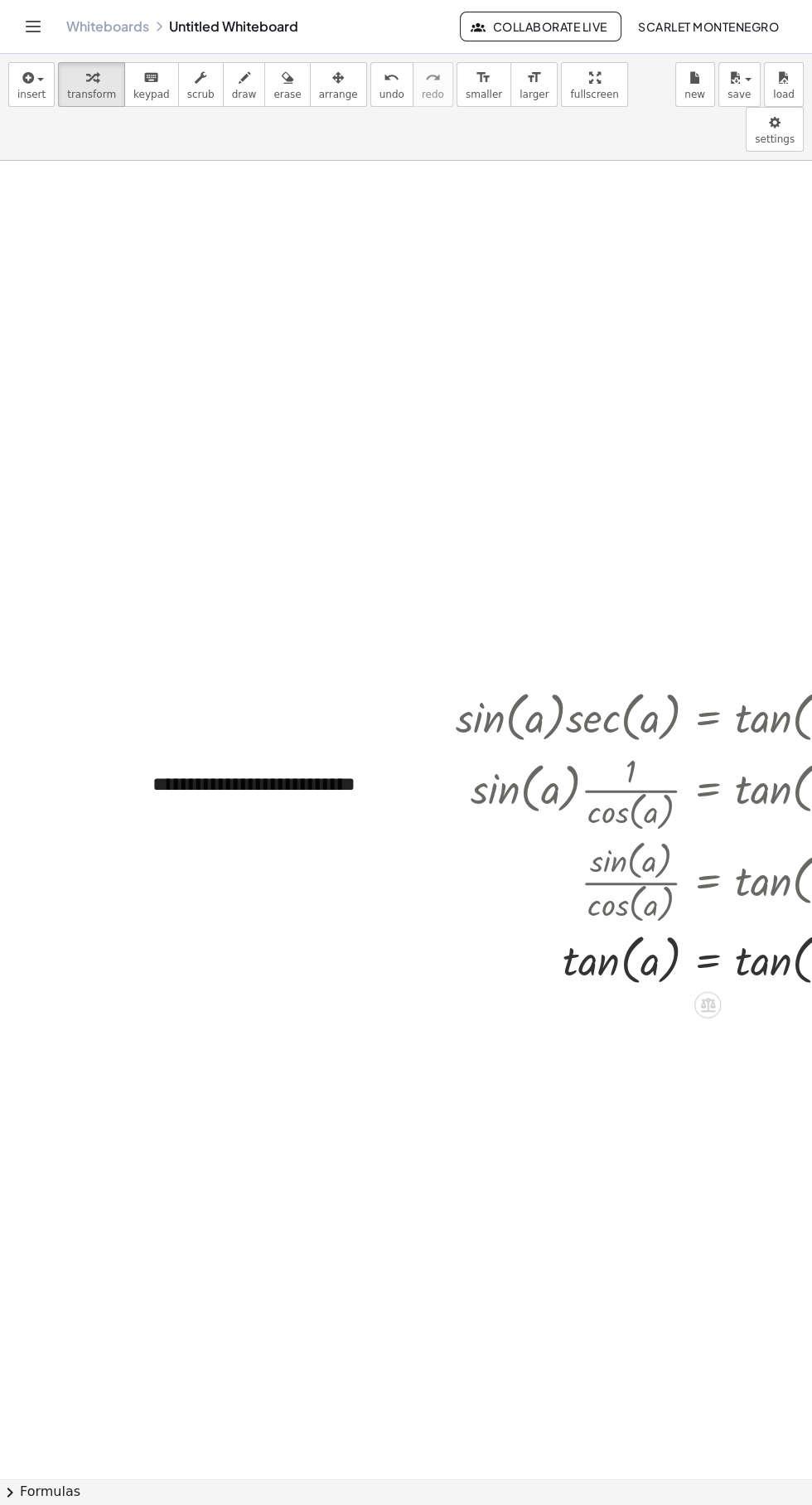
scroll to position [511, 0]
click at [335, 753] on div "**********" at bounding box center [260, 798] width 249 height 91
click at [382, 747] on div at bounding box center [616, 790] width 545 height 88
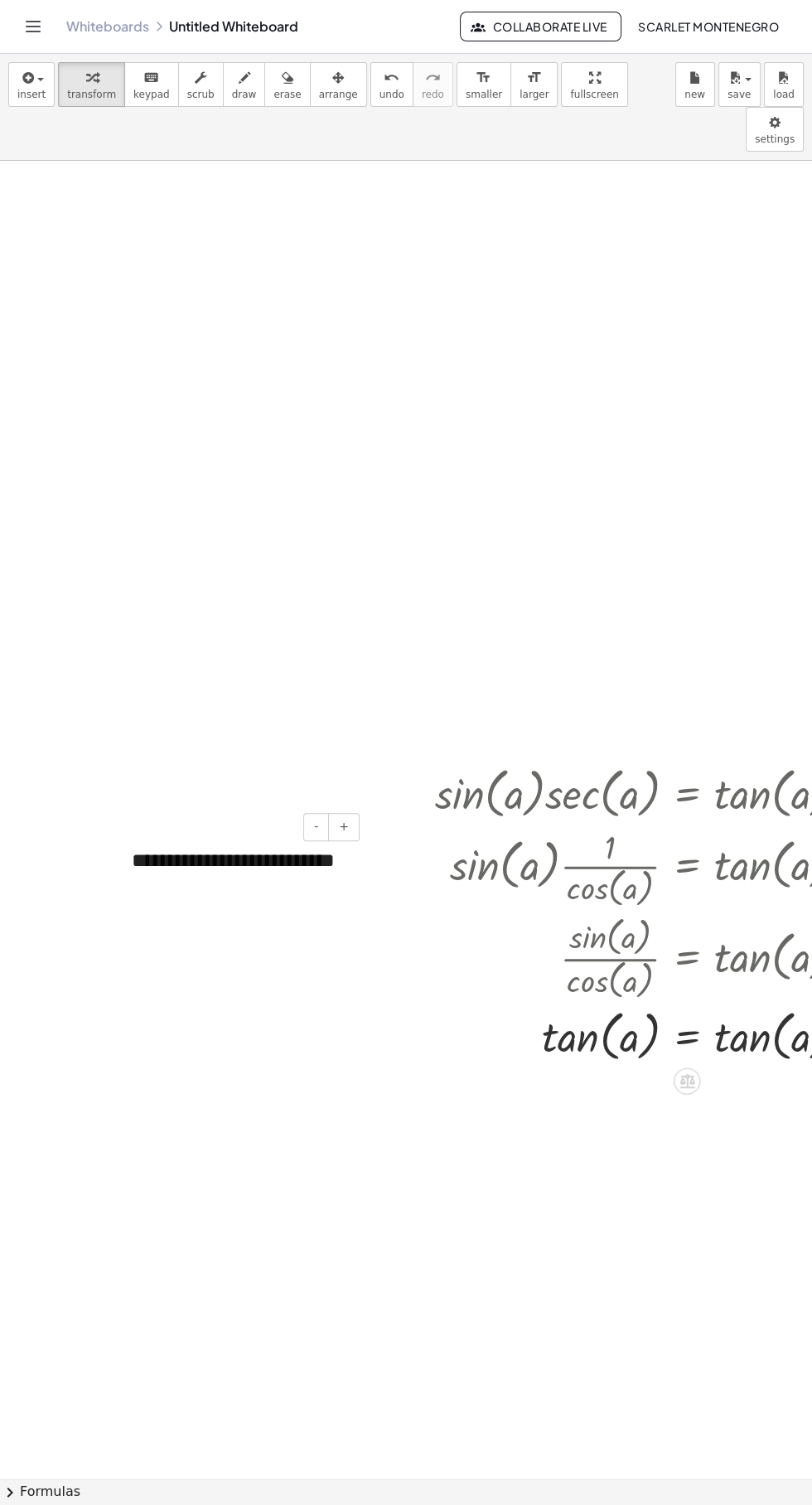
scroll to position [436, 20]
click at [481, 911] on div at bounding box center [658, 957] width 424 height 92
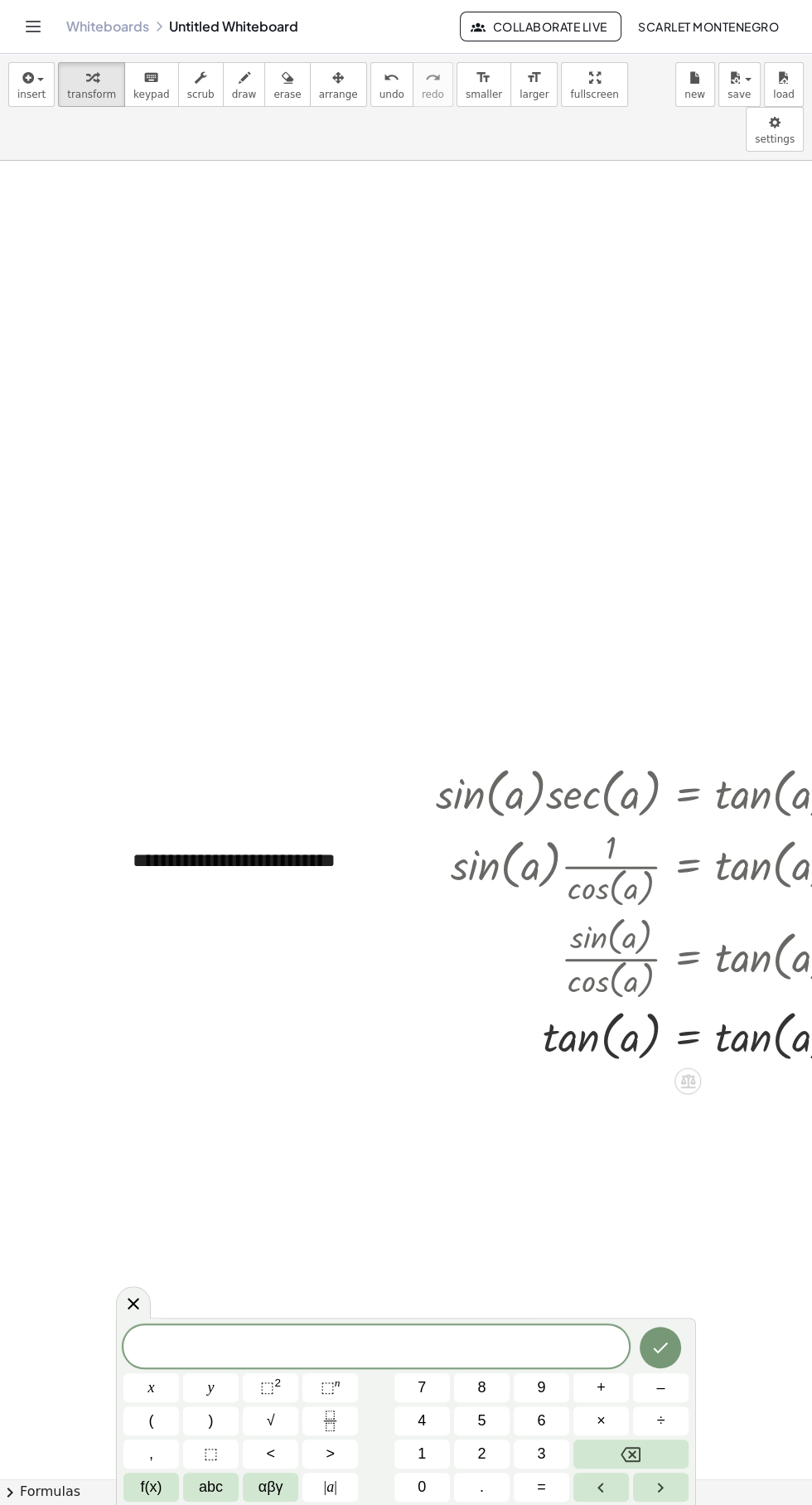
click at [343, 859] on div at bounding box center [596, 867] width 545 height 88
click at [294, 854] on div "**********" at bounding box center [240, 875] width 249 height 91
click at [274, 830] on div "**********" at bounding box center [240, 875] width 249 height 91
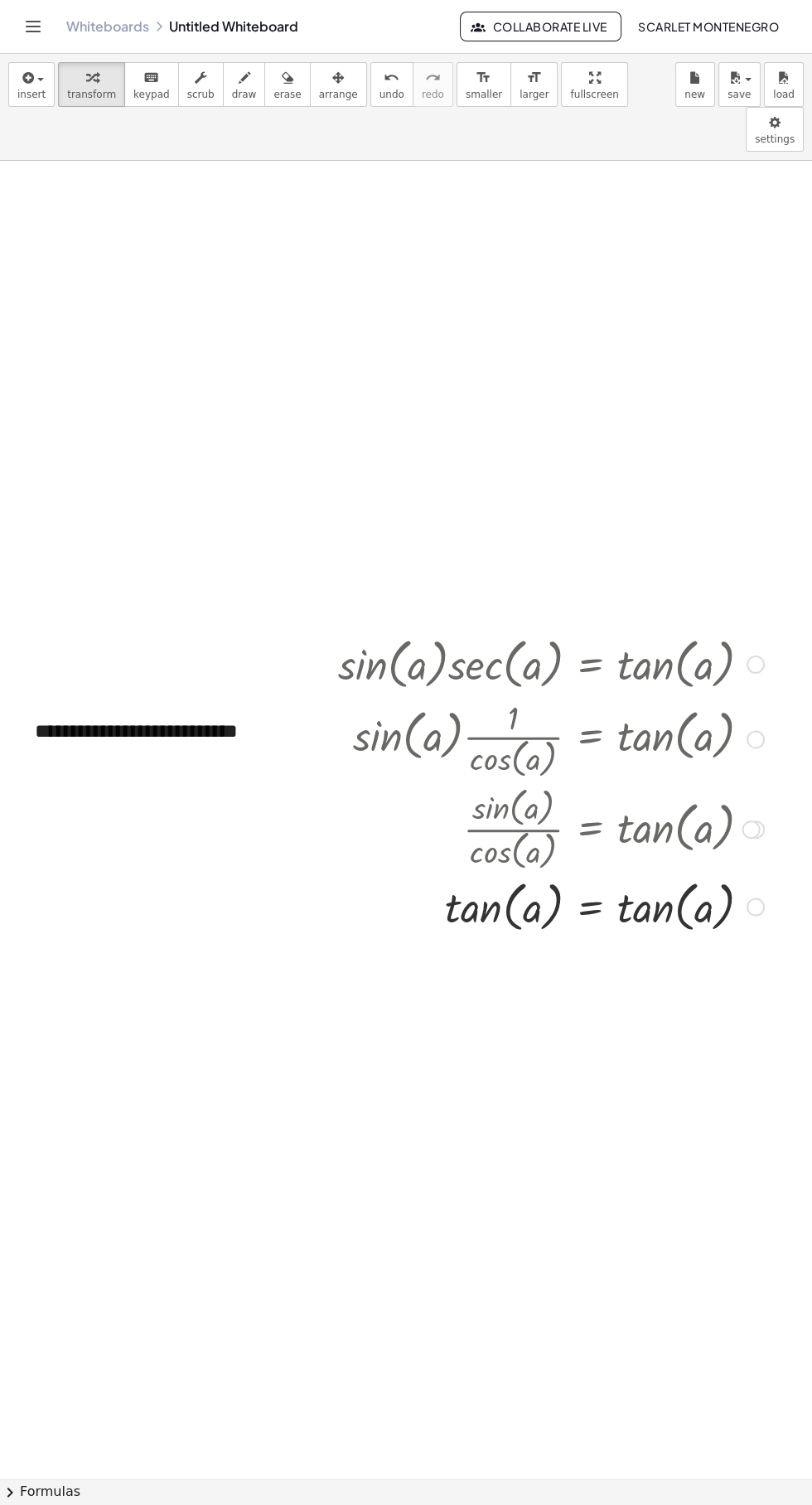
scroll to position [566, 121]
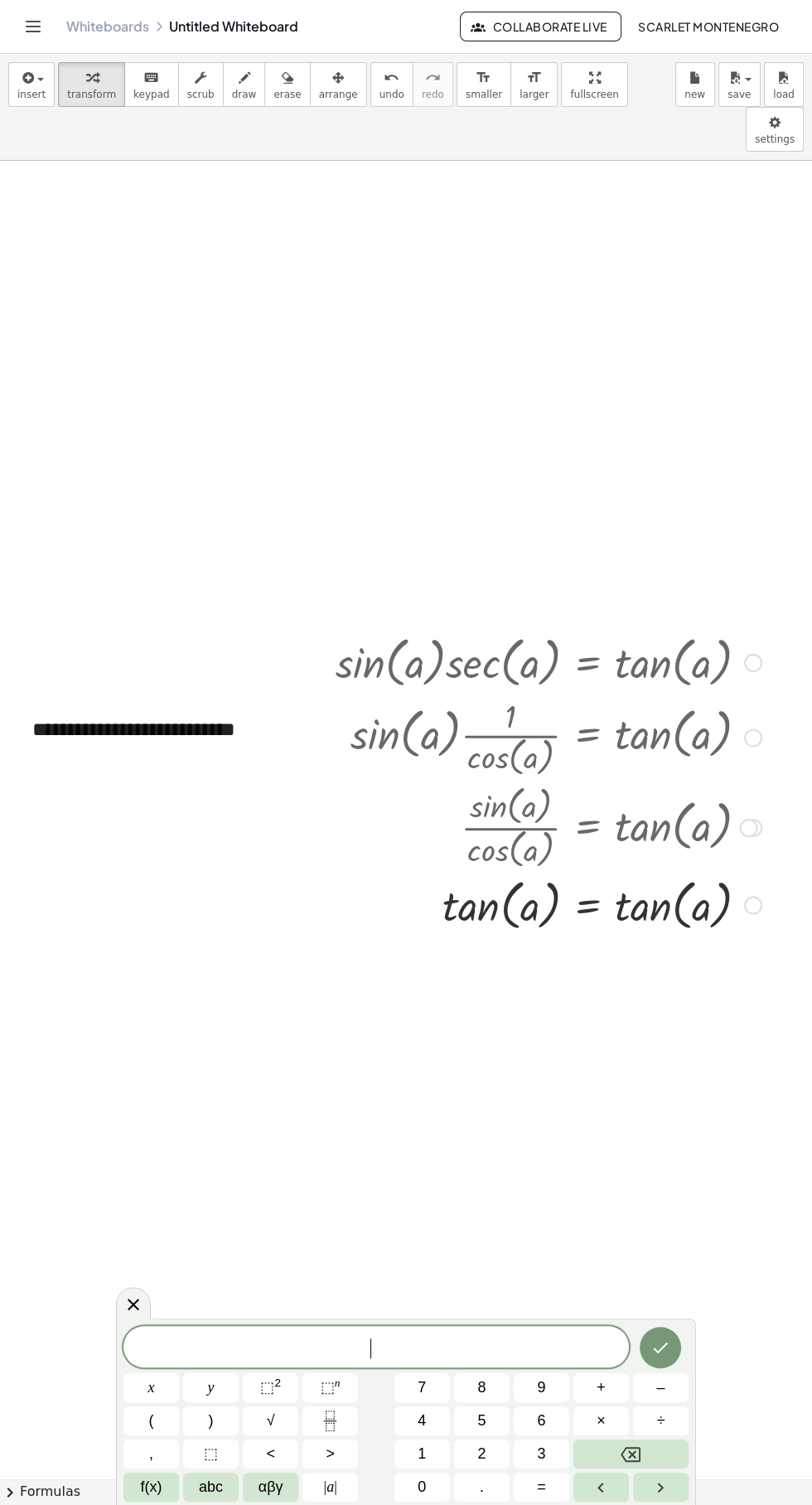
click at [133, 1298] on icon at bounding box center [134, 1305] width 20 height 20
